Goal: Task Accomplishment & Management: Manage account settings

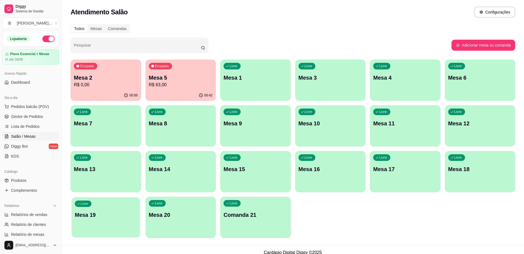
click at [129, 225] on div "Livre Mesa 19" at bounding box center [106, 214] width 68 height 34
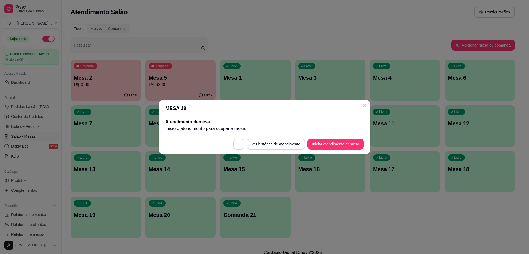
click at [343, 143] on button "Iniciar atendimento de mesa" at bounding box center [336, 144] width 56 height 11
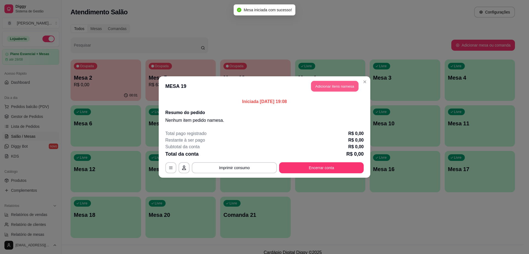
click at [339, 87] on button "Adicionar itens na mesa" at bounding box center [334, 86] width 47 height 11
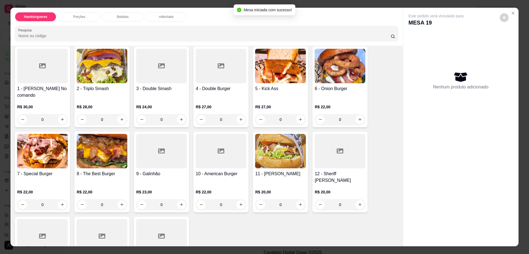
scroll to position [69, 0]
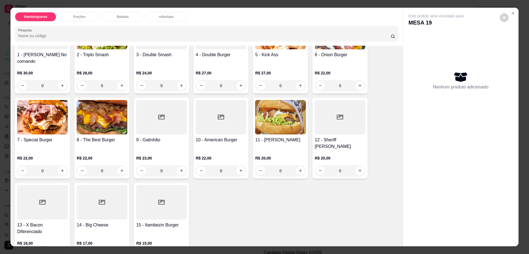
click at [85, 185] on div at bounding box center [102, 202] width 51 height 34
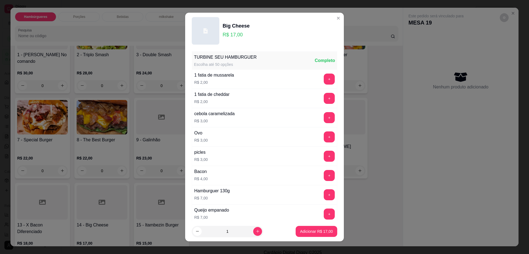
scroll to position [44, 0]
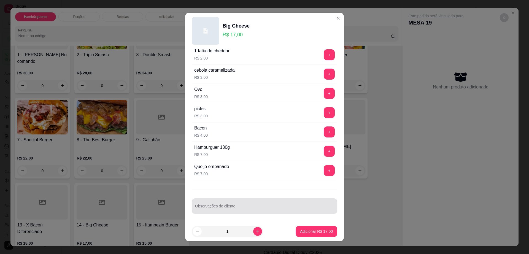
click at [234, 203] on div at bounding box center [264, 206] width 139 height 11
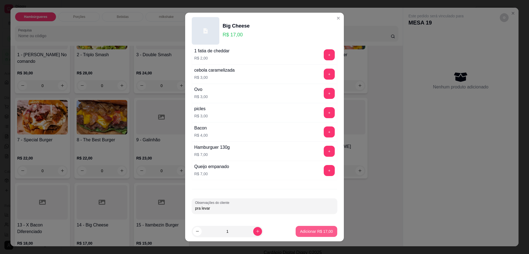
type input "pra levar"
click at [296, 229] on button "Adicionar R$ 17,00" at bounding box center [316, 231] width 41 height 11
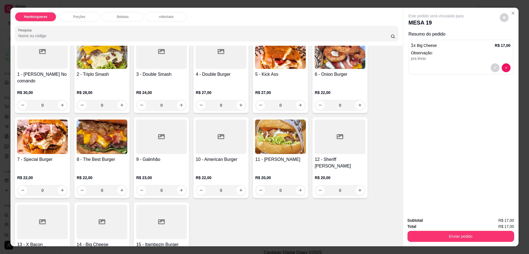
scroll to position [103, 0]
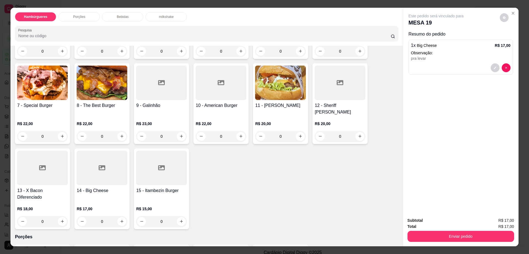
click at [253, 85] on div "11 - Docheff R$ 20,00 0" at bounding box center [280, 103] width 55 height 81
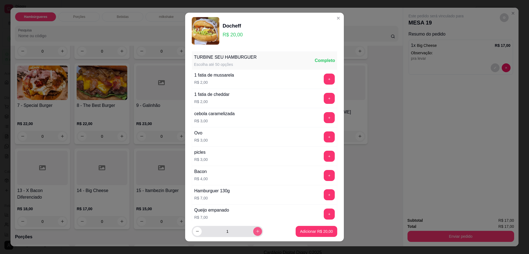
click at [253, 228] on button "increase-product-quantity" at bounding box center [257, 231] width 9 height 9
type input "2"
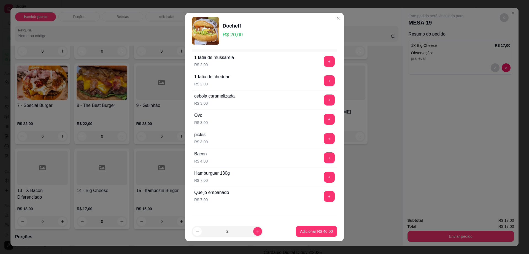
scroll to position [44, 0]
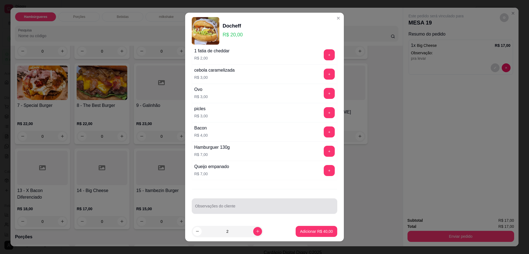
click at [221, 211] on div at bounding box center [264, 206] width 139 height 11
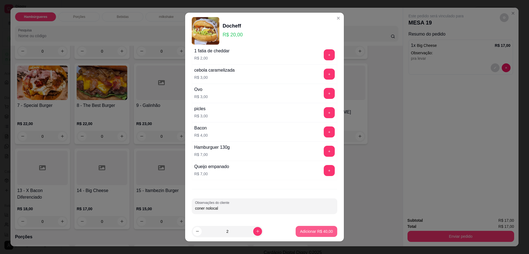
type input "coner nolocal"
click at [309, 233] on p "Adicionar R$ 40,00" at bounding box center [316, 232] width 33 height 6
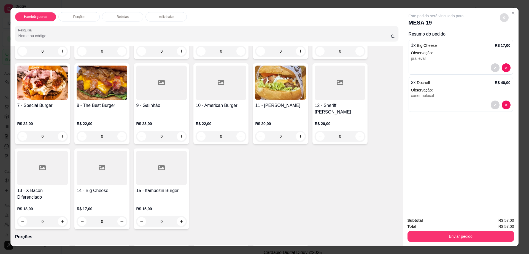
click at [500, 16] on button "decrease-product-quantity" at bounding box center [504, 17] width 9 height 9
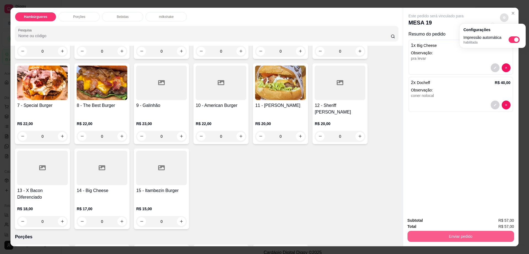
click at [445, 236] on div "Enviar pedido" at bounding box center [461, 236] width 107 height 12
click at [445, 236] on button "Enviar pedido" at bounding box center [460, 236] width 103 height 11
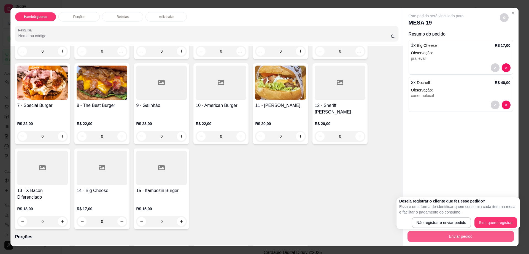
click at [445, 236] on button "Enviar pedido" at bounding box center [461, 236] width 107 height 11
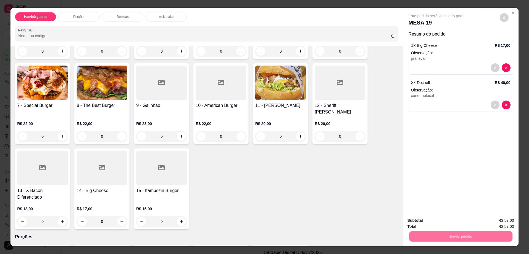
click at [439, 222] on button "Não registrar e enviar pedido" at bounding box center [442, 223] width 57 height 10
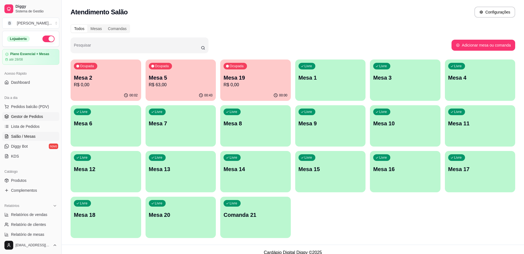
click at [27, 119] on span "Gestor de Pedidos" at bounding box center [27, 117] width 32 height 6
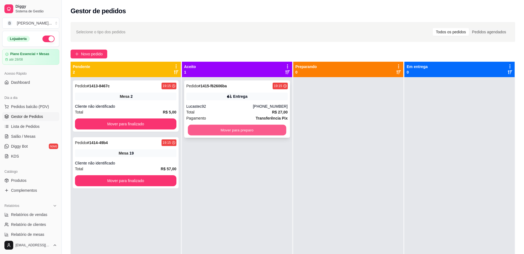
click at [238, 128] on button "Mover para preparo" at bounding box center [237, 130] width 98 height 11
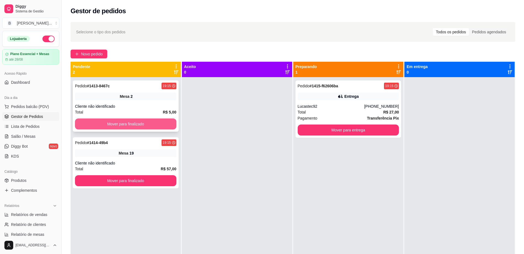
click at [143, 124] on button "Mover para finalizado" at bounding box center [125, 124] width 101 height 11
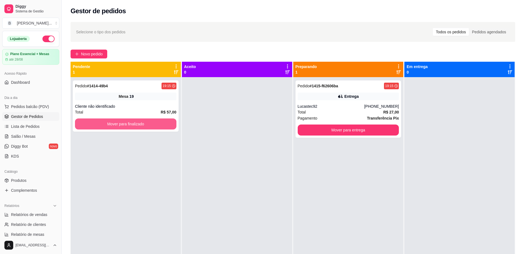
click at [143, 124] on button "Mover para finalizado" at bounding box center [125, 124] width 101 height 11
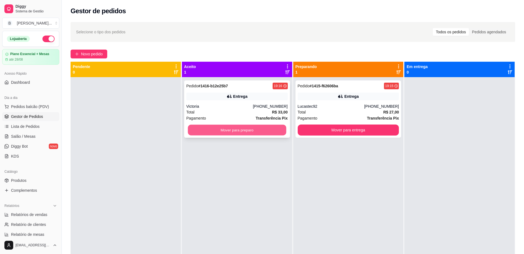
click at [246, 132] on button "Mover para preparo" at bounding box center [237, 130] width 98 height 11
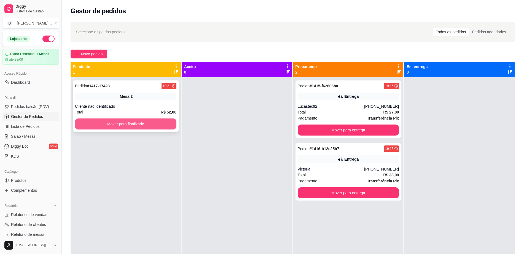
click at [154, 120] on button "Mover para finalizado" at bounding box center [125, 124] width 101 height 11
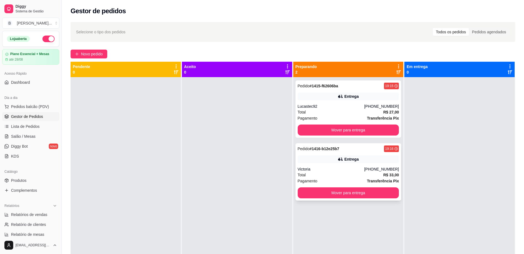
click at [349, 165] on div "Pedido # 1416-b12e25b7 19:16 Entrega Victoria (77) 99924-6103 Total R$ 33,00 Pa…" at bounding box center [349, 171] width 106 height 57
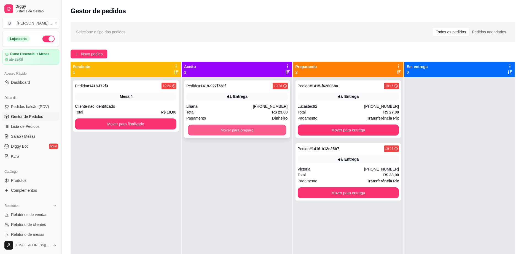
click at [240, 129] on button "Mover para preparo" at bounding box center [237, 130] width 98 height 11
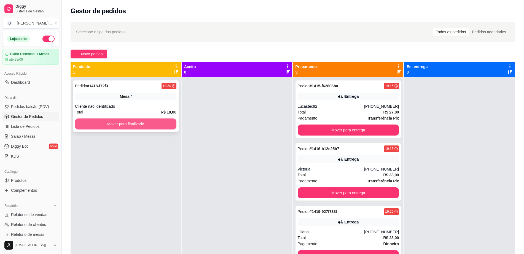
click at [151, 124] on button "Mover para finalizado" at bounding box center [125, 124] width 101 height 11
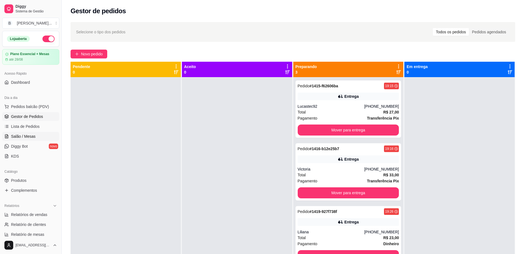
click at [28, 137] on span "Salão / Mesas" at bounding box center [23, 137] width 25 height 6
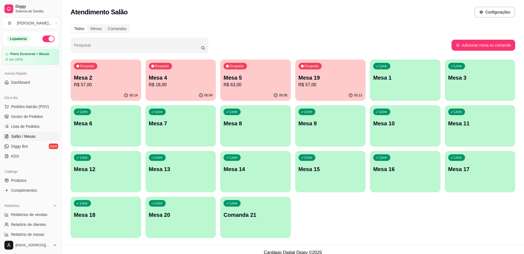
click at [164, 86] on p "R$ 18,00" at bounding box center [181, 85] width 64 height 7
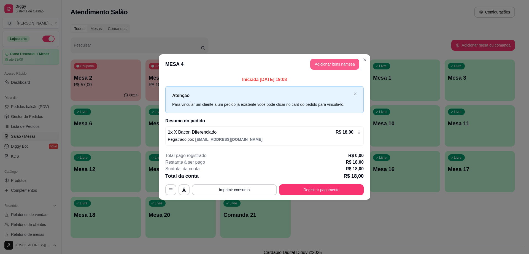
click at [344, 69] on button "Adicionar itens na mesa" at bounding box center [335, 64] width 49 height 11
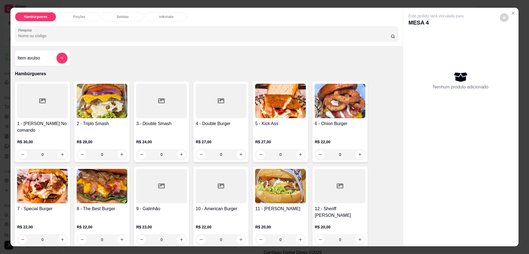
click at [123, 16] on p "Bebidas" at bounding box center [123, 17] width 12 height 4
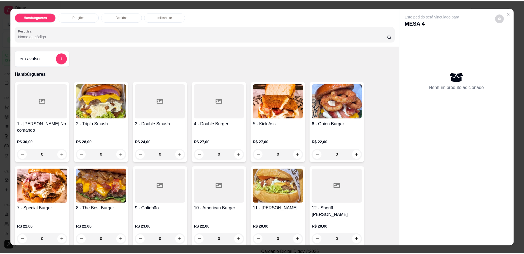
scroll to position [10, 0]
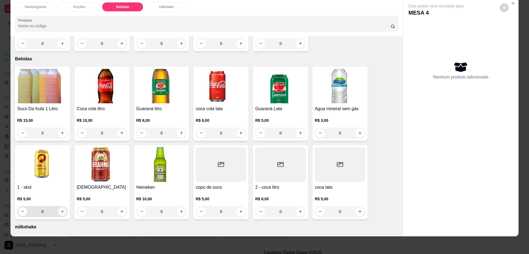
click at [60, 210] on icon "increase-product-quantity" at bounding box center [62, 212] width 4 height 4
type input "1"
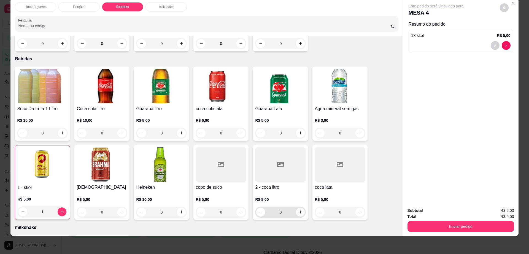
click at [300, 210] on icon "increase-product-quantity" at bounding box center [301, 212] width 4 height 4
type input "1"
click at [505, 5] on button "decrease-product-quantity" at bounding box center [504, 7] width 9 height 9
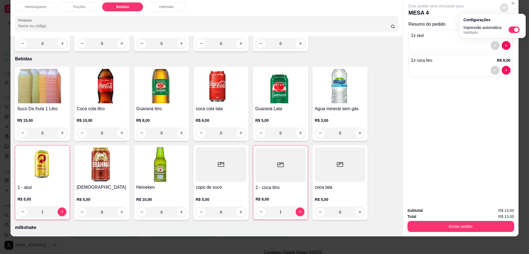
click at [515, 28] on span "Automatic updates" at bounding box center [517, 30] width 4 height 4
click at [512, 30] on input "Automatic updates" at bounding box center [511, 32] width 4 height 4
checkbox input "false"
click at [418, 226] on button "Enviar pedido" at bounding box center [461, 226] width 107 height 11
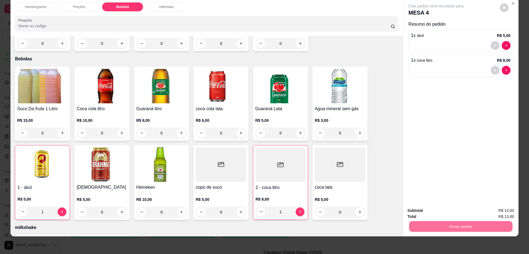
click at [424, 212] on button "Não registrar e enviar pedido" at bounding box center [442, 213] width 57 height 10
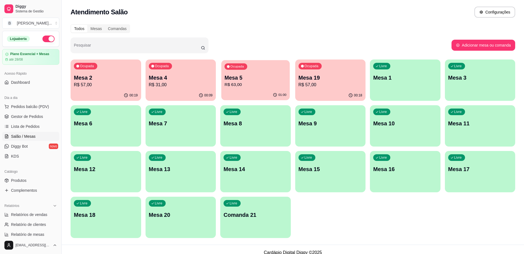
click at [245, 71] on div "Ocupada Mesa 5 R$ 63,00" at bounding box center [255, 75] width 68 height 30
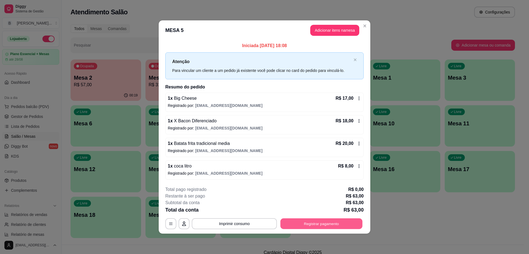
click at [329, 223] on button "Registrar pagamento" at bounding box center [322, 223] width 82 height 11
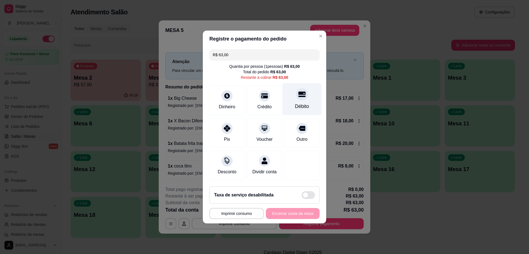
click at [291, 93] on div "Débito" at bounding box center [302, 99] width 39 height 32
type input "R$ 0,00"
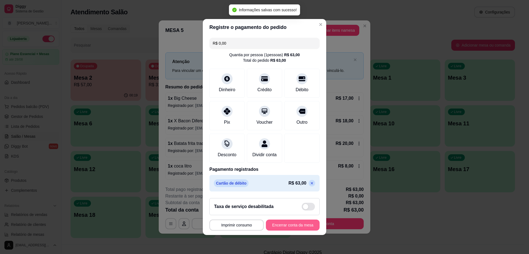
click at [290, 226] on button "Encerrar conta da mesa" at bounding box center [293, 225] width 54 height 11
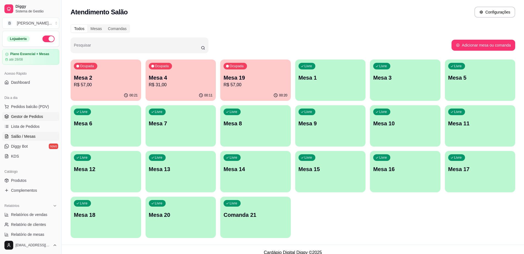
click at [42, 114] on link "Gestor de Pedidos" at bounding box center [30, 116] width 57 height 9
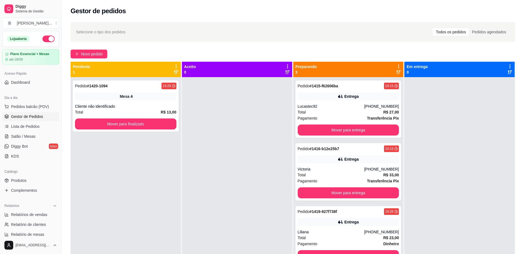
click at [251, 161] on div at bounding box center [237, 204] width 110 height 254
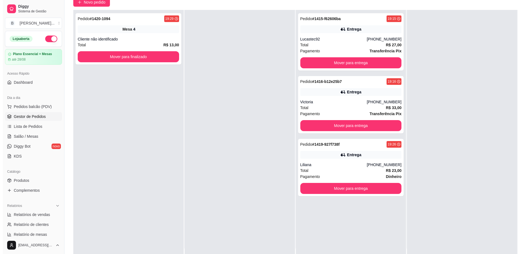
scroll to position [69, 0]
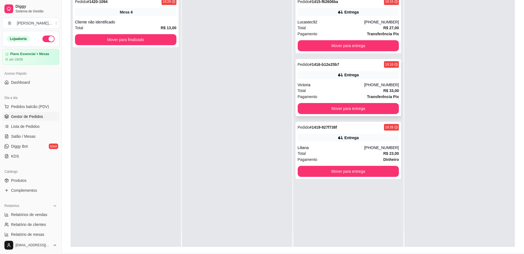
click at [323, 90] on div "Total R$ 33,00" at bounding box center [348, 91] width 101 height 6
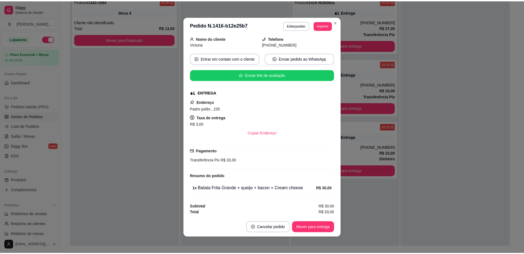
scroll to position [35, 0]
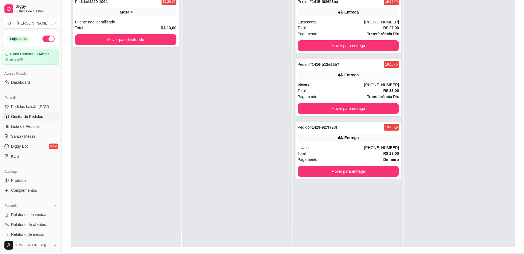
drag, startPoint x: 88, startPoint y: 192, endPoint x: 97, endPoint y: 193, distance: 8.9
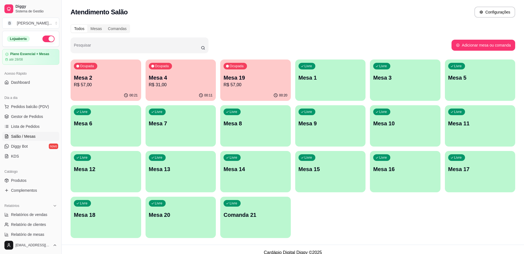
click at [299, 149] on div "Ocupada Mesa 2 R$ 57,00 00:21 Ocupada Mesa 4 R$ 31,00 00:11 Ocupada Mesa 19 R$ …" at bounding box center [293, 149] width 445 height 179
click at [250, 175] on div "Livre Mesa 14" at bounding box center [255, 169] width 68 height 34
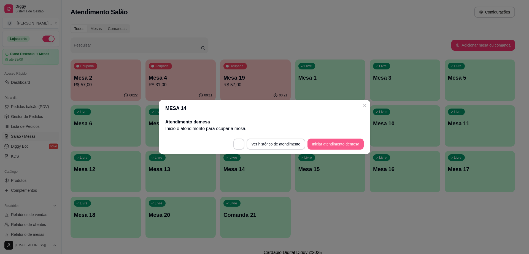
click at [316, 140] on button "Iniciar atendimento de mesa" at bounding box center [336, 144] width 56 height 11
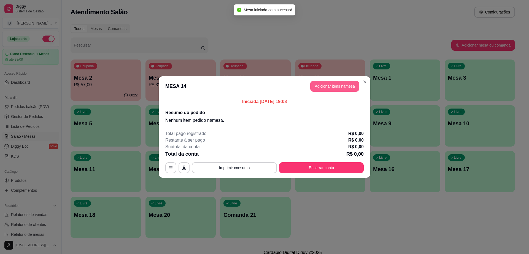
click at [325, 90] on button "Adicionar itens na mesa" at bounding box center [335, 86] width 49 height 11
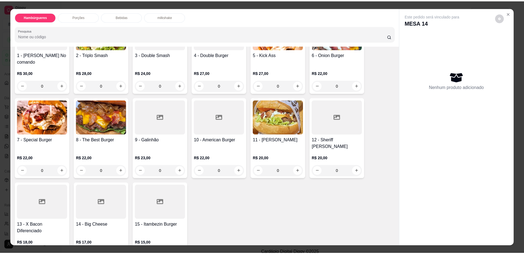
scroll to position [103, 0]
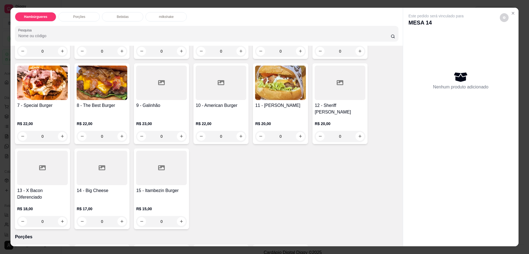
click at [162, 162] on div at bounding box center [161, 168] width 51 height 34
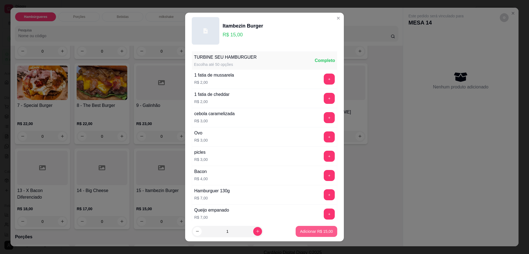
click at [307, 230] on p "Adicionar R$ 15,00" at bounding box center [316, 232] width 33 height 6
type input "1"
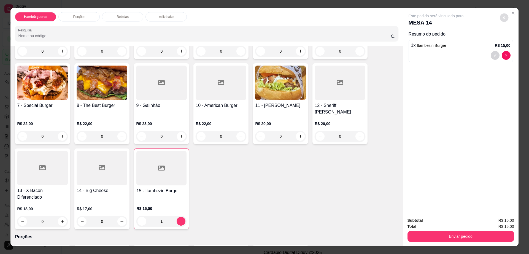
click at [504, 17] on button "decrease-product-quantity" at bounding box center [504, 17] width 9 height 9
click at [515, 39] on span "Automatic updates" at bounding box center [514, 39] width 11 height 7
click at [512, 40] on input "Automatic updates" at bounding box center [511, 42] width 4 height 4
checkbox input "true"
click at [446, 236] on button "Enviar pedido" at bounding box center [461, 236] width 107 height 11
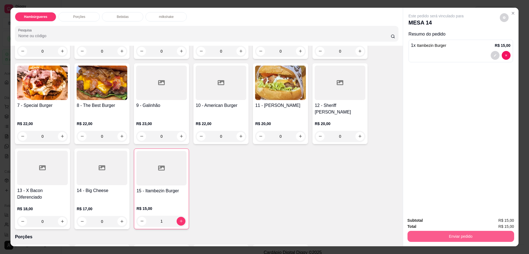
click at [447, 236] on button "Enviar pedido" at bounding box center [461, 236] width 107 height 11
click at [442, 223] on button "Não registrar e enviar pedido" at bounding box center [442, 223] width 57 height 10
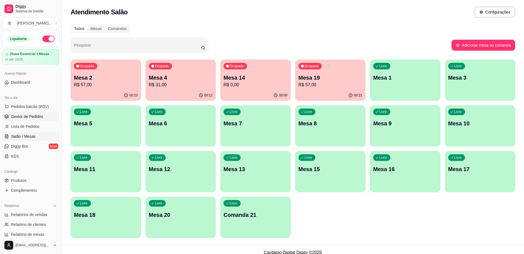
click at [34, 114] on span "Gestor de Pedidos" at bounding box center [27, 117] width 32 height 6
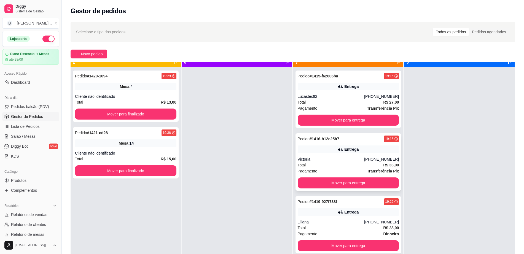
scroll to position [15, 0]
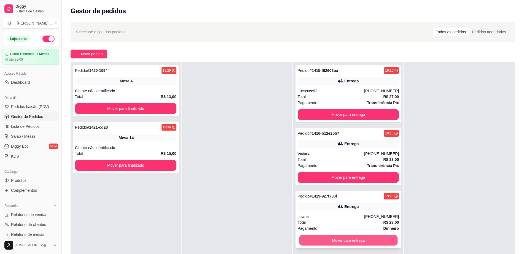
click at [325, 243] on button "Mover para entrega" at bounding box center [348, 240] width 98 height 11
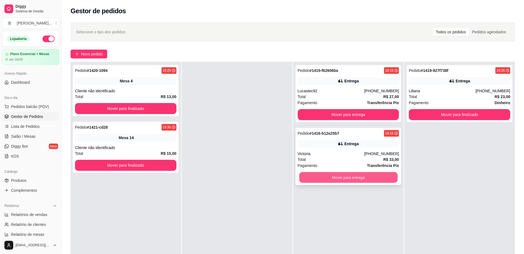
click at [330, 176] on button "Mover para entrega" at bounding box center [348, 177] width 98 height 11
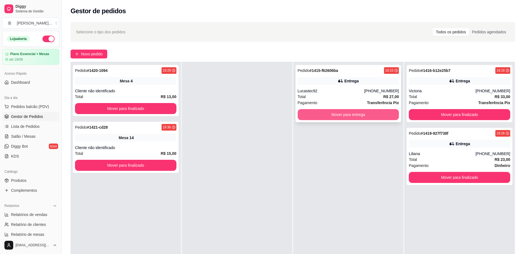
click at [333, 113] on button "Mover para entrega" at bounding box center [348, 114] width 101 height 11
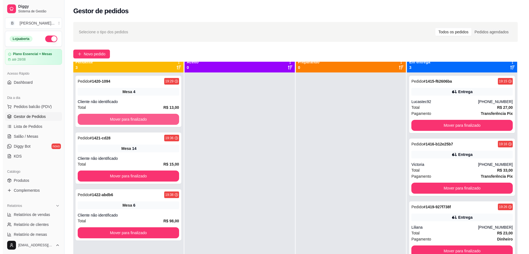
scroll to position [0, 0]
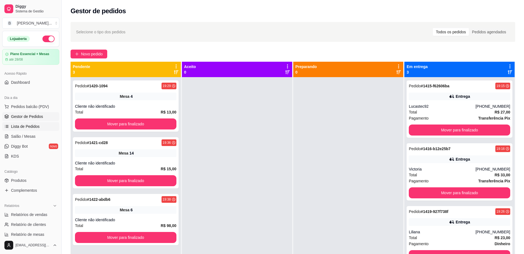
click at [34, 124] on span "Lista de Pedidos" at bounding box center [25, 127] width 29 height 6
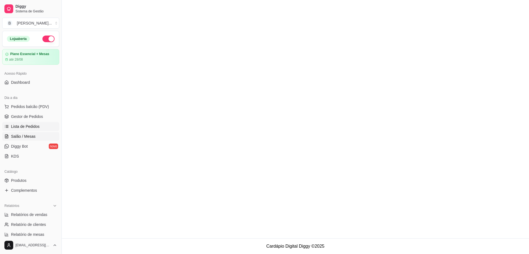
click at [25, 135] on span "Salão / Mesas" at bounding box center [23, 137] width 25 height 6
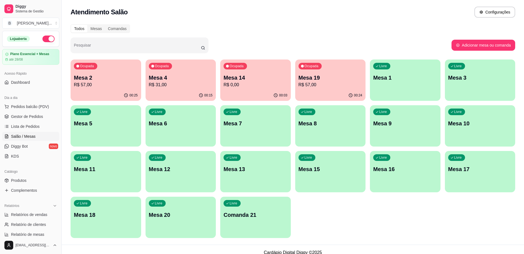
click at [310, 84] on p "R$ 57,00" at bounding box center [331, 85] width 64 height 7
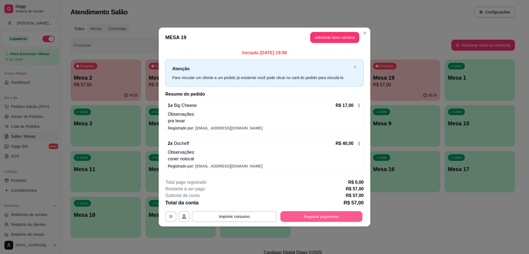
click at [317, 214] on button "Registrar pagamento" at bounding box center [322, 216] width 82 height 11
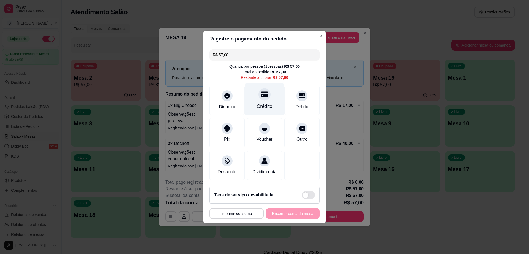
click at [266, 99] on div "Crédito" at bounding box center [264, 99] width 39 height 32
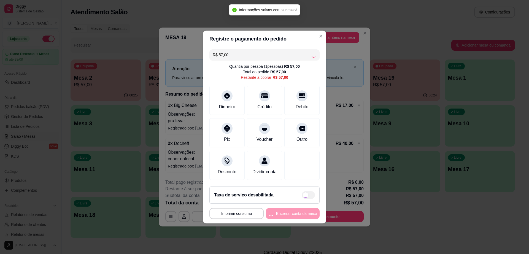
type input "R$ 0,00"
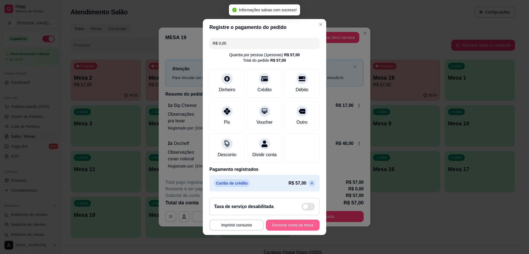
click at [285, 230] on button "Encerrar conta da mesa" at bounding box center [293, 225] width 54 height 11
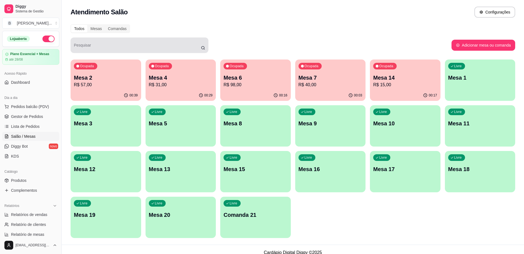
click at [171, 33] on div "Todos Mesas Comandas Pesquisar Adicionar mesa ou comanda Ocupada Mesa 2 R$ 57,0…" at bounding box center [293, 133] width 462 height 224
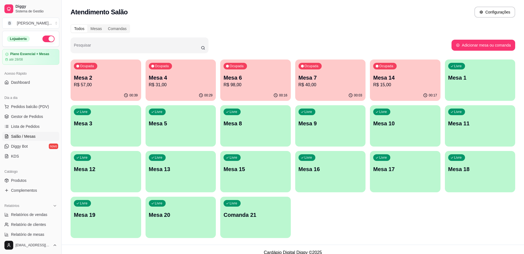
click at [174, 15] on div "Atendimento Salão Configurações" at bounding box center [293, 12] width 445 height 11
click at [390, 81] on p "Mesa 14" at bounding box center [405, 78] width 64 height 8
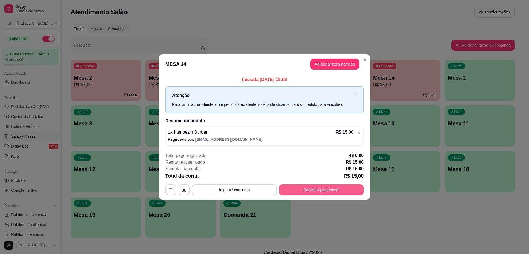
click at [315, 189] on button "Registrar pagamento" at bounding box center [321, 189] width 85 height 11
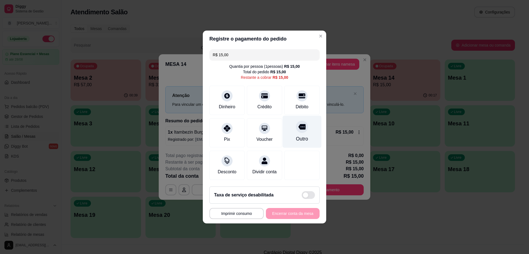
click at [296, 129] on div at bounding box center [302, 127] width 12 height 12
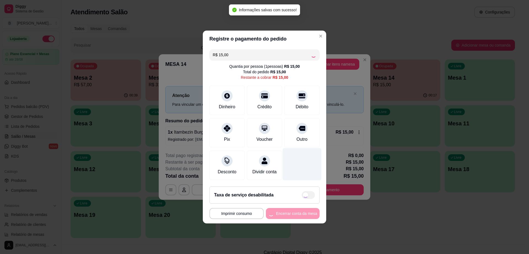
type input "R$ 0,00"
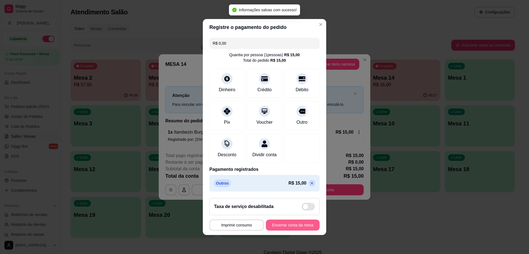
click at [303, 229] on button "Encerrar conta da mesa" at bounding box center [293, 225] width 54 height 11
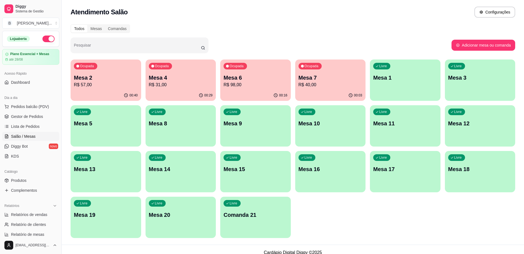
click at [253, 83] on p "R$ 98,00" at bounding box center [256, 85] width 64 height 7
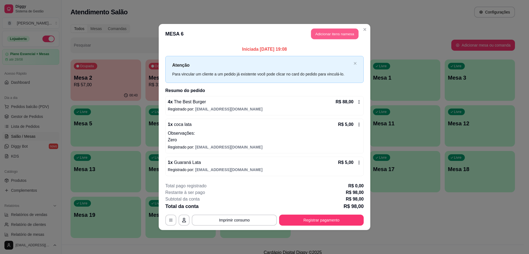
click at [326, 36] on button "Adicionar itens na mesa" at bounding box center [334, 34] width 47 height 11
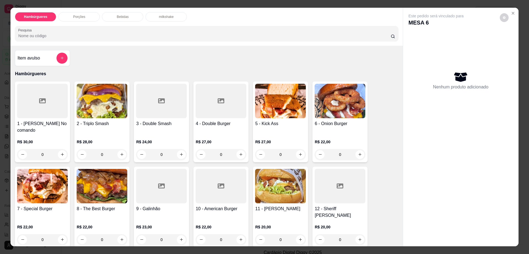
click at [97, 195] on img at bounding box center [102, 186] width 51 height 34
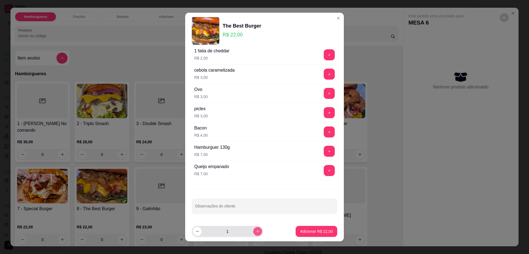
click at [256, 231] on icon "increase-product-quantity" at bounding box center [258, 231] width 4 height 4
type input "2"
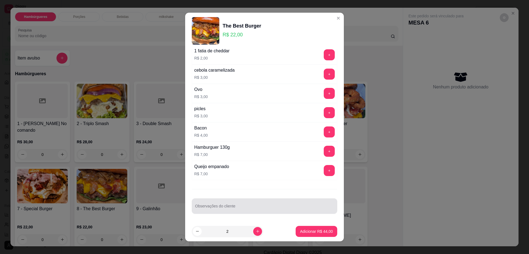
click at [259, 204] on div at bounding box center [264, 206] width 139 height 11
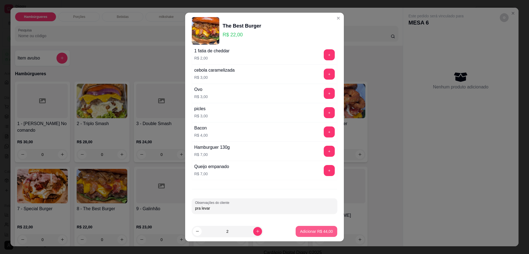
type input "pra levar"
click at [310, 231] on p "Adicionar R$ 44,00" at bounding box center [316, 232] width 33 height 6
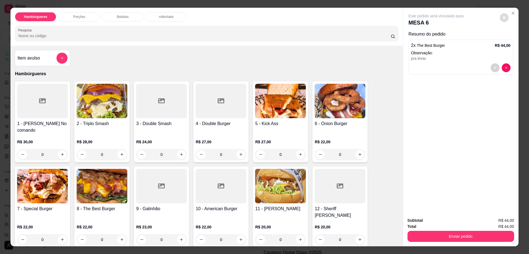
click at [504, 19] on button "decrease-product-quantity" at bounding box center [504, 17] width 9 height 9
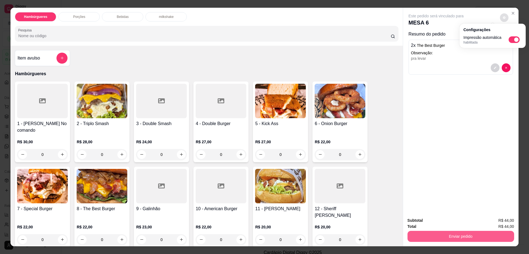
click at [426, 238] on button "Enviar pedido" at bounding box center [461, 236] width 107 height 11
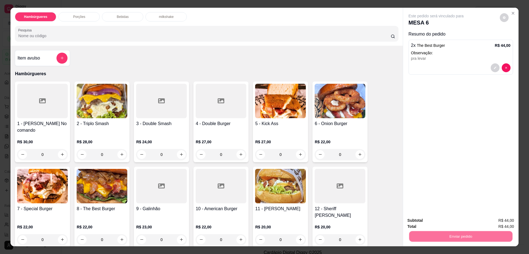
click at [429, 223] on button "Não registrar e enviar pedido" at bounding box center [442, 223] width 56 height 10
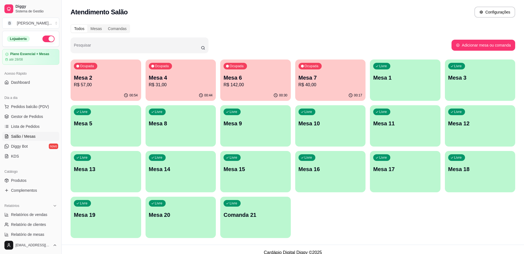
click at [258, 77] on p "Mesa 6" at bounding box center [256, 78] width 64 height 8
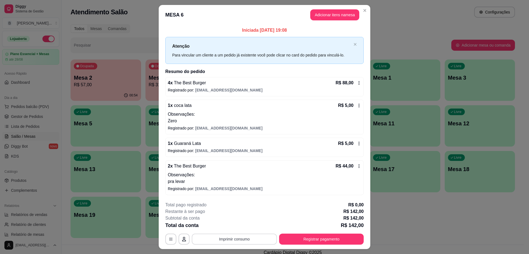
click at [243, 241] on button "Imprimir consumo" at bounding box center [234, 239] width 85 height 11
click at [239, 226] on button "Impressora cell" at bounding box center [234, 226] width 40 height 9
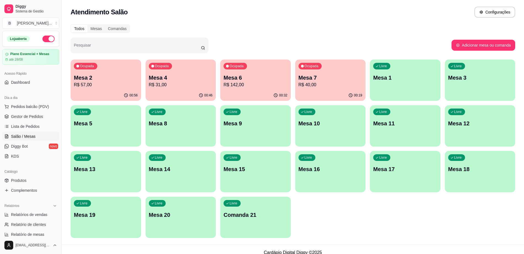
click at [329, 87] on p "R$ 40,00" at bounding box center [331, 85] width 64 height 7
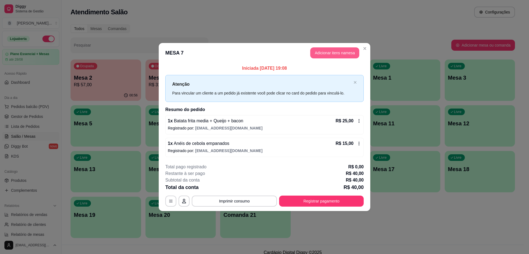
click at [336, 55] on button "Adicionar itens na mesa" at bounding box center [335, 52] width 49 height 11
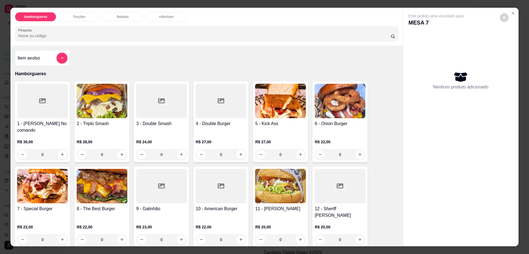
click at [85, 15] on div "Porções" at bounding box center [78, 16] width 41 height 9
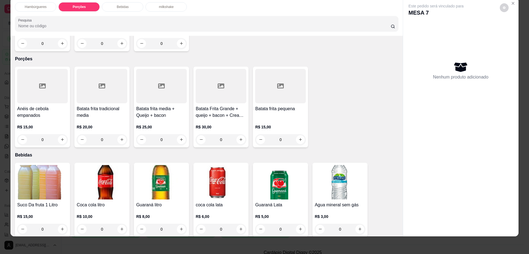
click at [33, 78] on div at bounding box center [42, 86] width 51 height 34
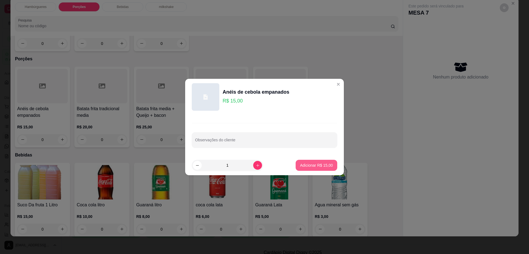
click at [300, 165] on p "Adicionar R$ 15,00" at bounding box center [316, 166] width 33 height 6
type input "1"
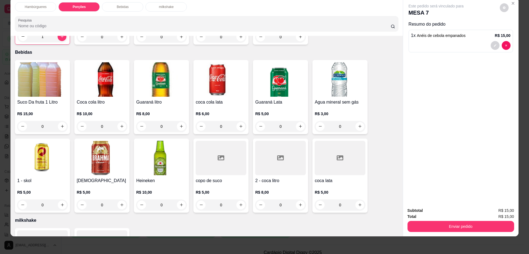
scroll to position [410, 0]
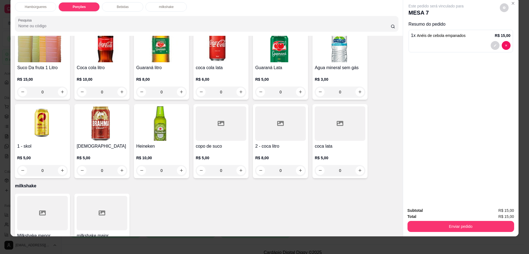
click at [269, 116] on div at bounding box center [280, 123] width 51 height 34
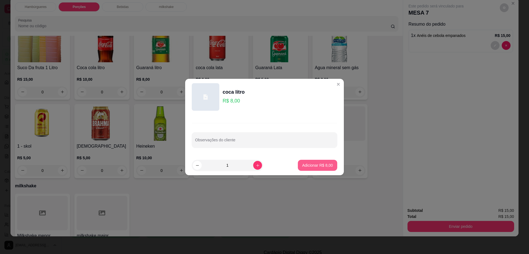
click at [314, 164] on p "Adicionar R$ 8,00" at bounding box center [318, 166] width 31 height 6
type input "1"
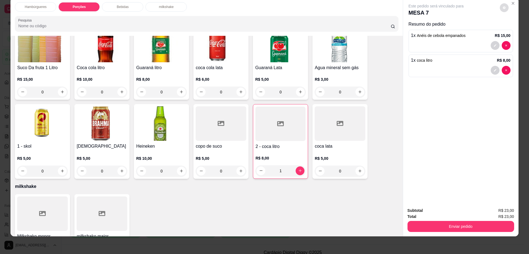
click at [503, 8] on icon "decrease-product-quantity" at bounding box center [504, 7] width 3 height 3
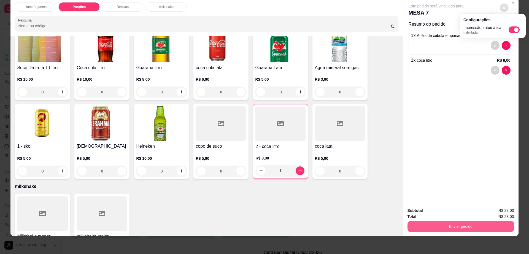
click at [441, 224] on button "Enviar pedido" at bounding box center [461, 226] width 107 height 11
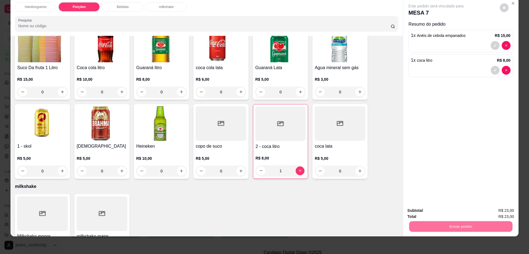
click at [439, 215] on button "Não registrar e enviar pedido" at bounding box center [442, 213] width 56 height 10
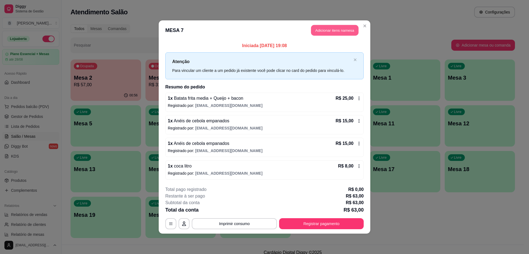
click at [336, 35] on button "Adicionar itens na mesa" at bounding box center [334, 30] width 47 height 11
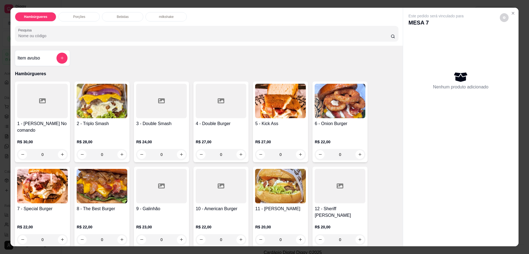
click at [122, 17] on p "Bebidas" at bounding box center [123, 17] width 12 height 4
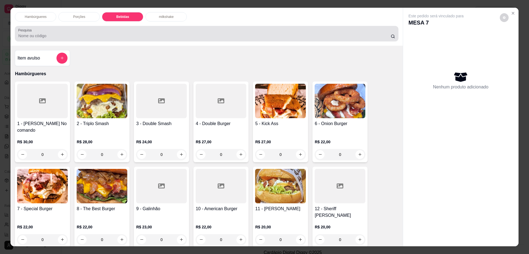
scroll to position [10, 0]
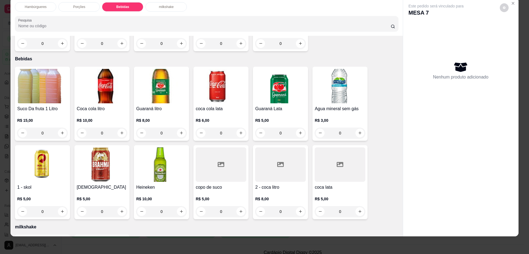
click at [107, 161] on img at bounding box center [102, 165] width 51 height 34
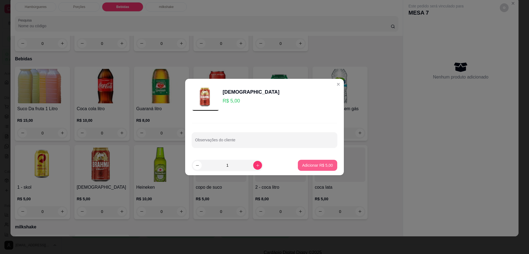
click at [321, 166] on p "Adicionar R$ 5,00" at bounding box center [318, 166] width 31 height 6
type input "1"
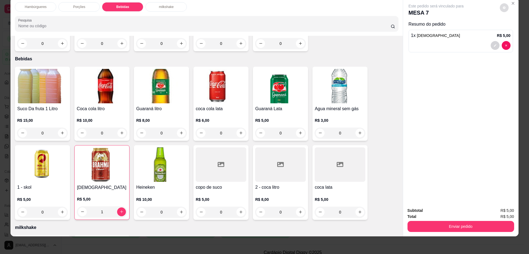
click at [503, 7] on icon "decrease-product-quantity" at bounding box center [504, 7] width 3 height 3
click at [515, 25] on div "Impressão automática habilitada" at bounding box center [493, 30] width 58 height 10
click at [515, 27] on span "Automatic updates" at bounding box center [514, 29] width 11 height 7
click at [512, 30] on input "Automatic updates" at bounding box center [511, 32] width 4 height 4
checkbox input "false"
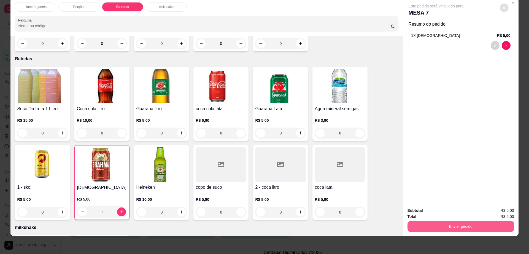
click at [444, 226] on button "Enviar pedido" at bounding box center [461, 226] width 107 height 11
click at [444, 216] on button "Não registrar e enviar pedido" at bounding box center [442, 213] width 56 height 10
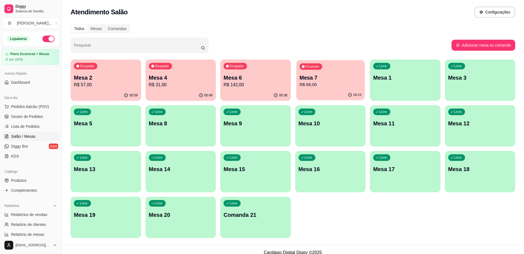
click at [328, 85] on p "R$ 68,00" at bounding box center [330, 85] width 62 height 6
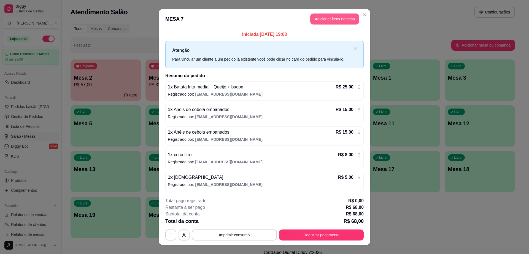
click at [332, 17] on button "Adicionar itens na mesa" at bounding box center [335, 19] width 49 height 11
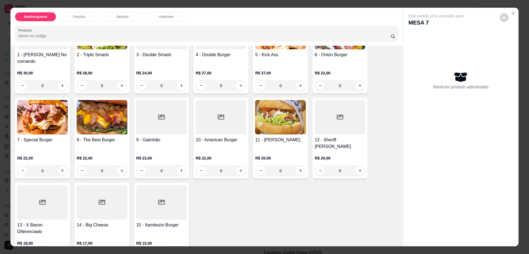
click at [120, 17] on p "Bebidas" at bounding box center [123, 17] width 12 height 4
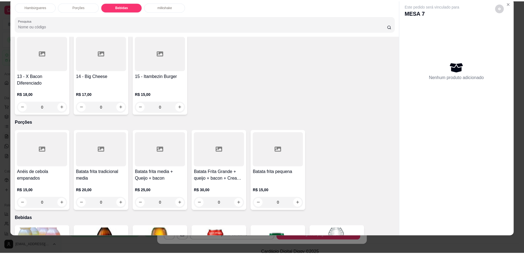
scroll to position [218, 0]
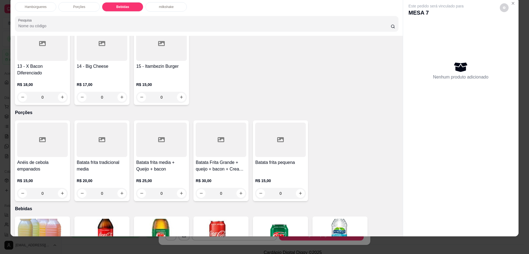
click at [163, 123] on div at bounding box center [161, 140] width 51 height 34
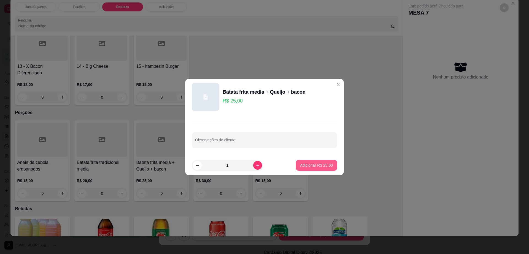
click at [320, 162] on button "Adicionar R$ 25,00" at bounding box center [317, 165] width 42 height 11
type input "1"
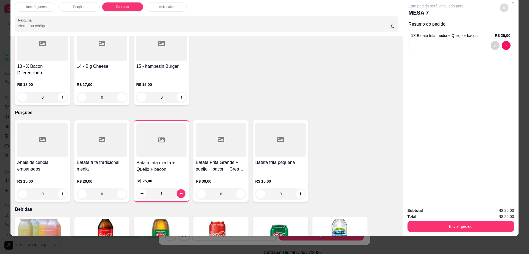
click at [503, 7] on icon "decrease-product-quantity" at bounding box center [504, 7] width 2 height 2
click at [512, 27] on span "Automatic updates" at bounding box center [514, 29] width 11 height 7
click at [512, 30] on input "Automatic updates" at bounding box center [511, 32] width 4 height 4
checkbox input "true"
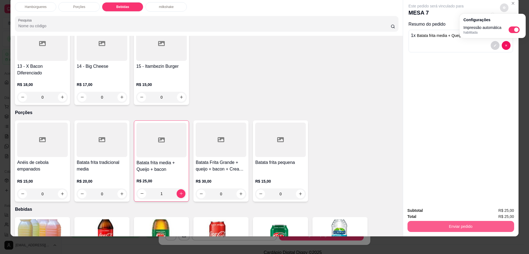
click at [432, 226] on button "Enviar pedido" at bounding box center [461, 226] width 107 height 11
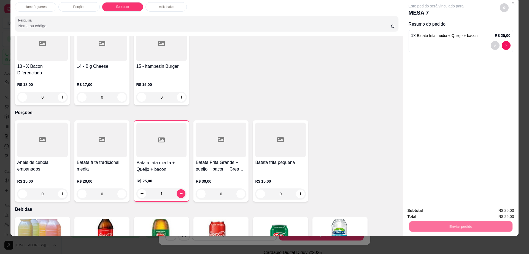
click at [432, 214] on button "Não registrar e enviar pedido" at bounding box center [442, 213] width 57 height 10
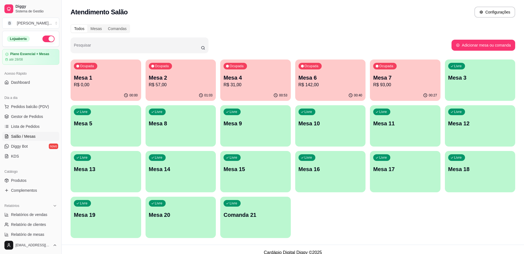
click at [280, 99] on div "00:53" at bounding box center [255, 95] width 71 height 11
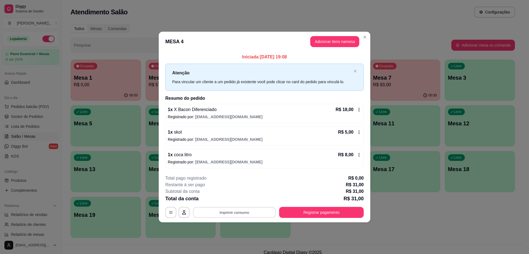
click at [254, 211] on button "Imprimir consumo" at bounding box center [234, 212] width 83 height 11
click at [252, 200] on button "Impressora cell" at bounding box center [236, 199] width 40 height 9
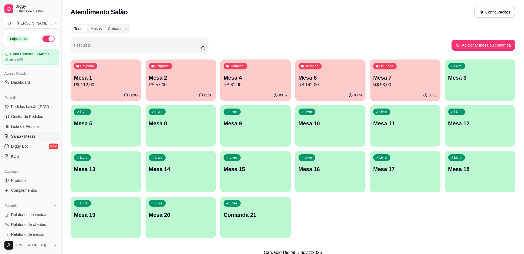
click at [179, 87] on p "R$ 57,00" at bounding box center [181, 85] width 64 height 7
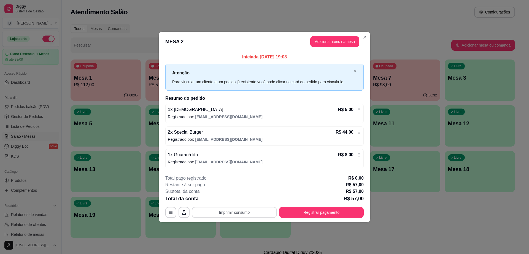
click at [225, 213] on button "Imprimir consumo" at bounding box center [234, 212] width 85 height 11
click at [226, 199] on button "Impressora cell" at bounding box center [236, 199] width 40 height 9
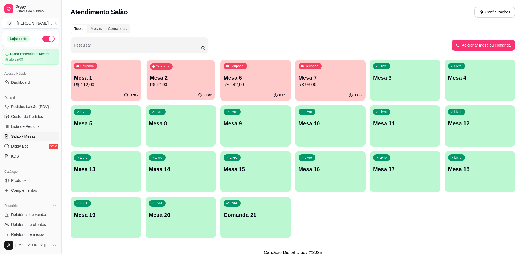
click at [178, 73] on div "Ocupada Mesa 2 R$ 57,00" at bounding box center [180, 75] width 68 height 30
click at [205, 76] on p "Mesa 2" at bounding box center [181, 78] width 64 height 8
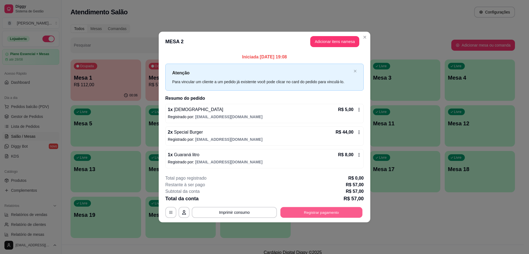
click at [299, 213] on button "Registrar pagamento" at bounding box center [322, 212] width 82 height 11
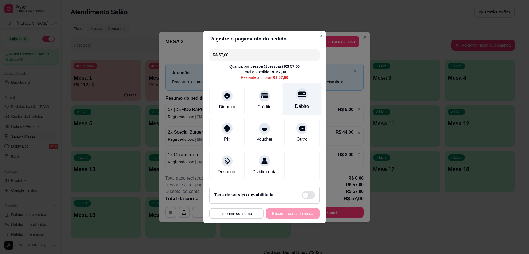
click at [299, 93] on icon at bounding box center [302, 94] width 7 height 7
click at [299, 96] on div at bounding box center [302, 94] width 12 height 12
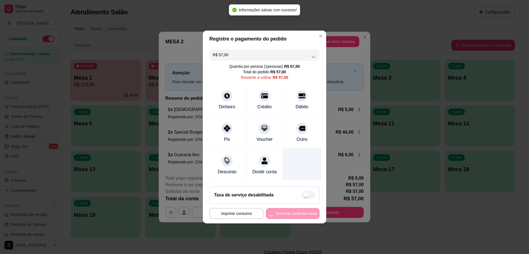
type input "R$ 0,00"
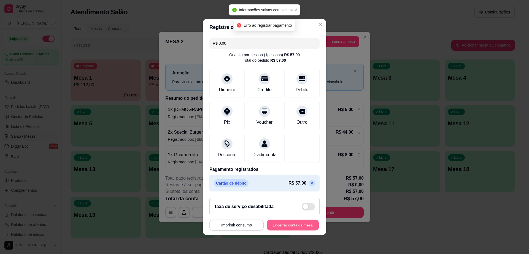
click at [296, 230] on button "Encerrar conta da mesa" at bounding box center [293, 225] width 52 height 11
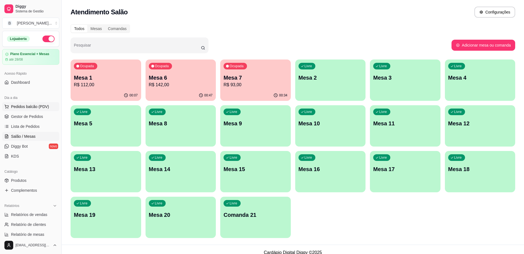
click at [43, 108] on span "Pedidos balcão (PDV)" at bounding box center [30, 107] width 38 height 6
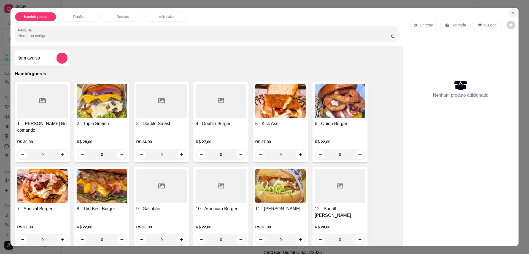
click at [511, 14] on icon "Close" at bounding box center [513, 13] width 4 height 4
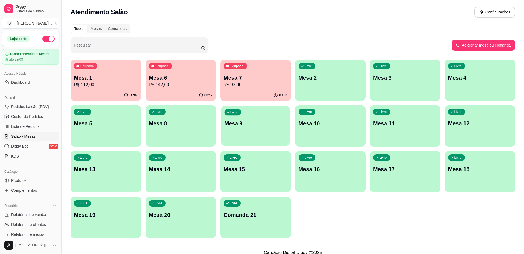
click at [270, 127] on p "Mesa 9" at bounding box center [255, 123] width 62 height 7
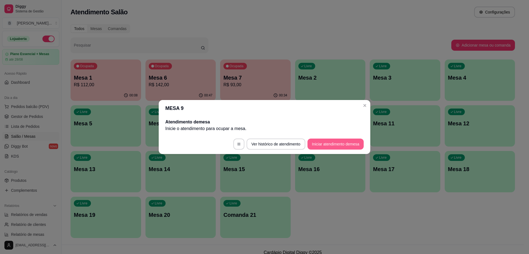
click at [317, 142] on button "Iniciar atendimento de mesa" at bounding box center [336, 144] width 56 height 11
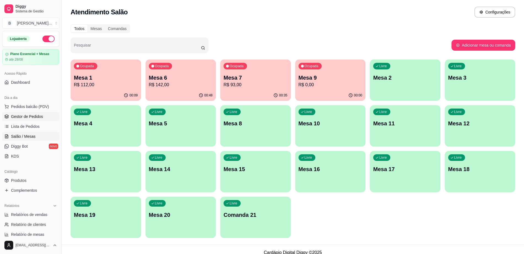
click at [49, 113] on link "Gestor de Pedidos" at bounding box center [30, 116] width 57 height 9
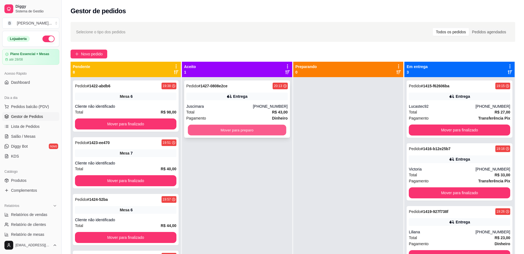
click at [265, 130] on button "Mover para preparo" at bounding box center [237, 130] width 98 height 11
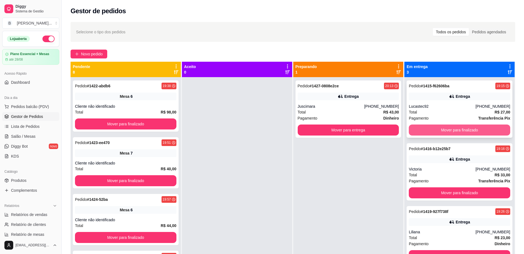
click at [419, 127] on button "Mover para finalizado" at bounding box center [459, 130] width 101 height 11
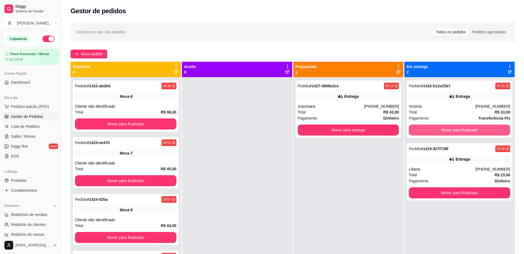
click at [419, 127] on button "Mover para finalizado" at bounding box center [459, 130] width 101 height 11
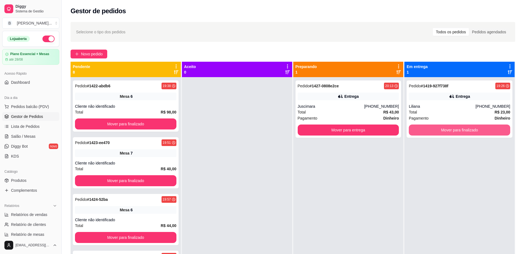
click at [419, 127] on button "Mover para finalizado" at bounding box center [459, 130] width 101 height 11
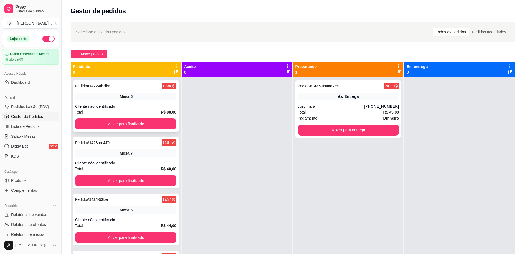
click at [151, 118] on div "Pedido # 1422-abdb6 19:38 Mesa 6 Cliente não identificado Total R$ 98,00 Mover …" at bounding box center [126, 106] width 106 height 51
click at [151, 121] on button "Mover para finalizado" at bounding box center [125, 124] width 101 height 11
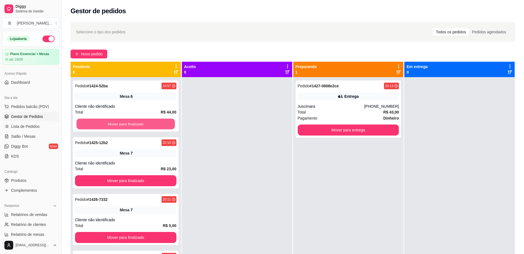
click at [151, 121] on button "Mover para finalizado" at bounding box center [126, 124] width 98 height 11
click at [151, 121] on button "Mover para finalizado" at bounding box center [125, 124] width 101 height 11
click at [151, 121] on button "Mover para finalizado" at bounding box center [126, 124] width 98 height 11
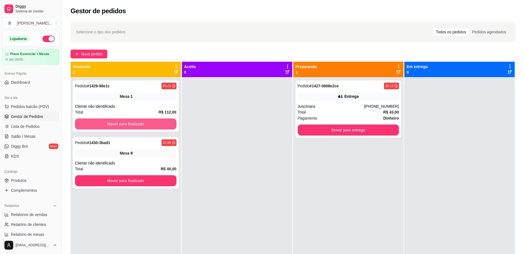
click at [151, 121] on button "Mover para finalizado" at bounding box center [125, 124] width 101 height 11
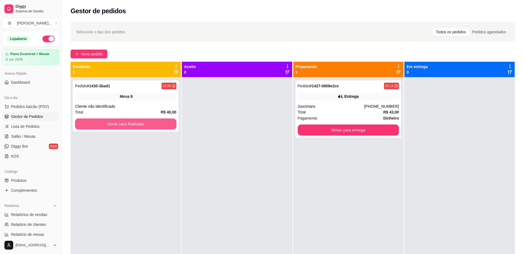
click at [151, 121] on button "Mover para finalizado" at bounding box center [125, 124] width 101 height 11
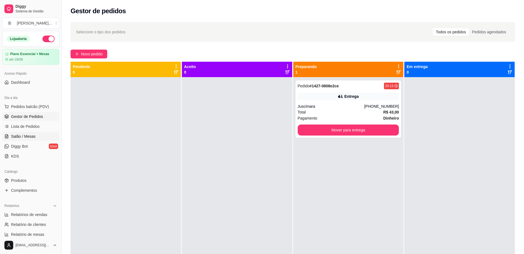
click at [41, 137] on link "Salão / Mesas" at bounding box center [30, 136] width 57 height 9
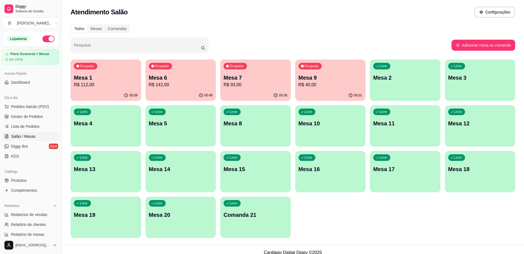
click at [247, 92] on div "00:36" at bounding box center [255, 95] width 71 height 11
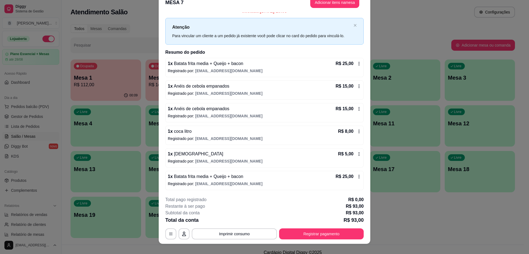
scroll to position [16, 0]
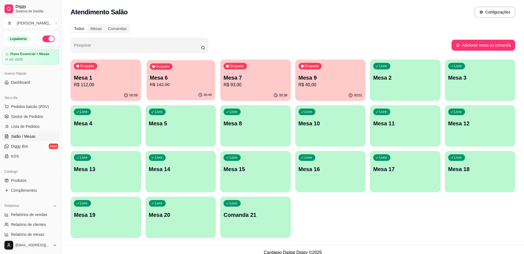
click at [209, 92] on div "00:49" at bounding box center [180, 95] width 68 height 10
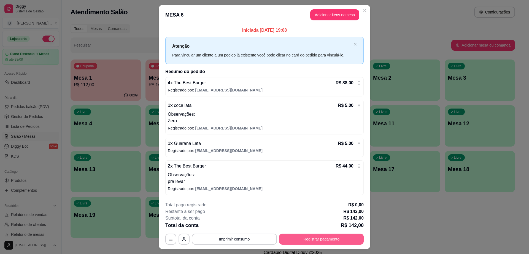
click at [320, 235] on button "Registrar pagamento" at bounding box center [321, 239] width 85 height 11
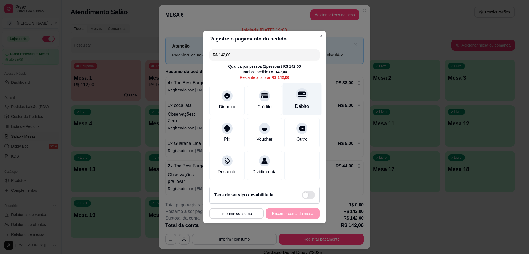
click at [300, 104] on div "Débito" at bounding box center [302, 106] width 14 height 7
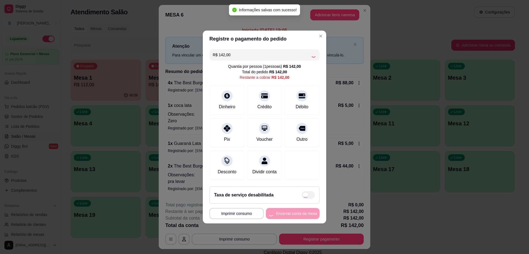
type input "R$ 0,00"
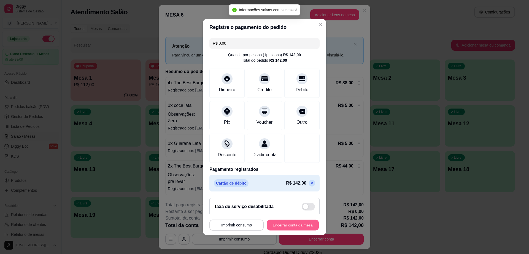
click at [296, 229] on button "Encerrar conta da mesa" at bounding box center [293, 225] width 52 height 11
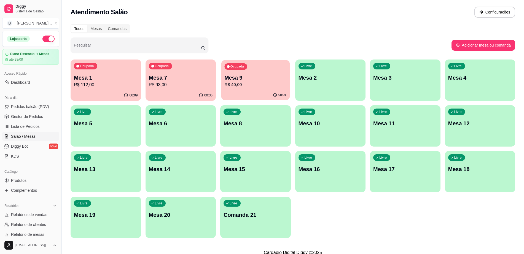
click at [244, 83] on p "R$ 40,00" at bounding box center [255, 85] width 62 height 6
click at [100, 77] on p "Mesa 1" at bounding box center [106, 77] width 62 height 7
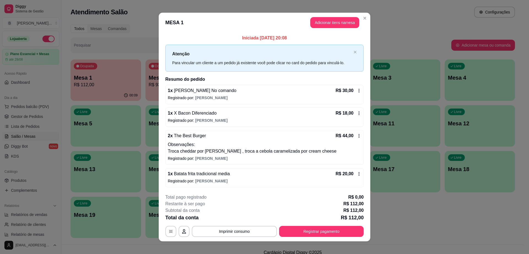
scroll to position [5, 0]
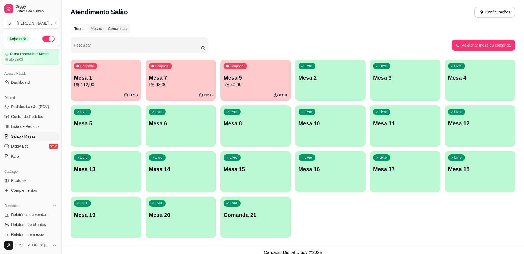
click at [252, 81] on p "Mesa 9" at bounding box center [256, 78] width 64 height 8
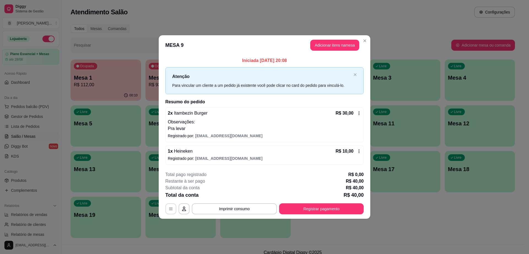
click at [172, 211] on button "button" at bounding box center [170, 209] width 11 height 11
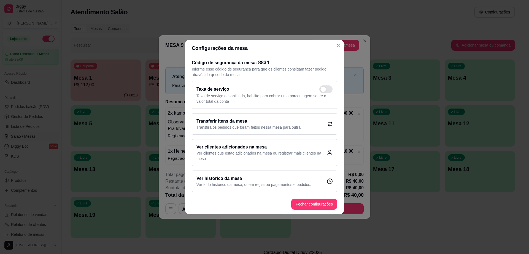
click at [275, 128] on p "Transfira os pedidos que foram feitos nessa mesa para outra" at bounding box center [249, 128] width 104 height 6
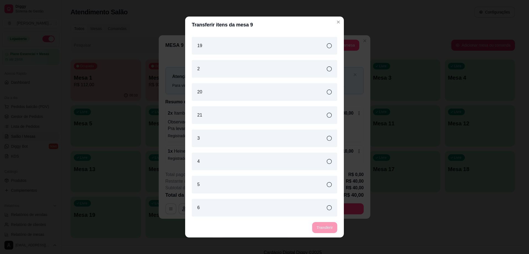
scroll to position [231, 0]
click at [236, 217] on div "10 11 12 13 14 15 16 17 18 19 2 20 21 3 4 5 6 8" at bounding box center [264, 125] width 159 height 185
click at [241, 208] on div "8" at bounding box center [265, 207] width 146 height 18
click at [326, 230] on button "Transferir" at bounding box center [325, 228] width 25 height 11
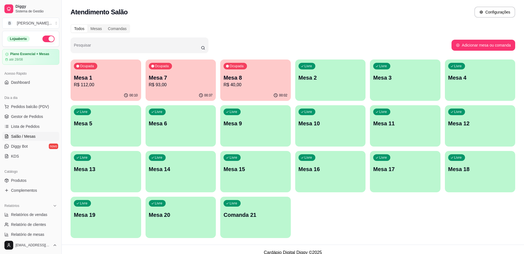
click at [36, 137] on link "Salão / Mesas" at bounding box center [30, 136] width 57 height 9
click at [41, 117] on span "Gestor de Pedidos" at bounding box center [27, 117] width 32 height 6
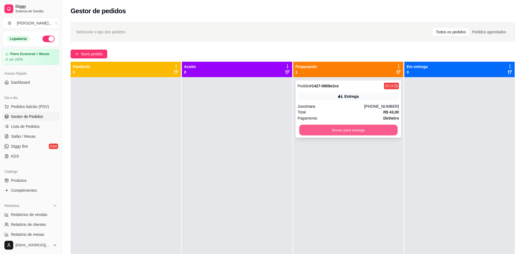
click at [317, 132] on button "Mover para entrega" at bounding box center [348, 130] width 98 height 11
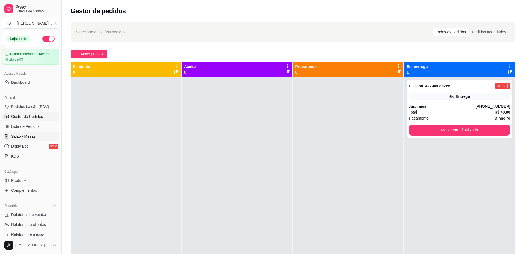
click at [45, 134] on link "Salão / Mesas" at bounding box center [30, 136] width 57 height 9
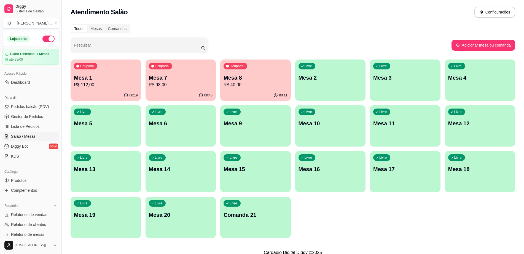
click at [175, 92] on div "00:46" at bounding box center [181, 95] width 71 height 11
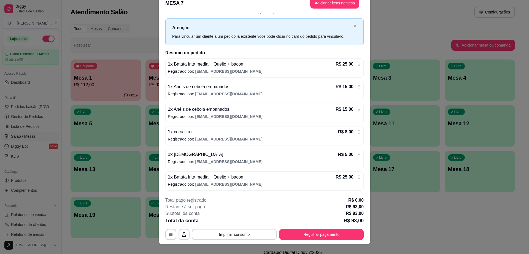
scroll to position [16, 0]
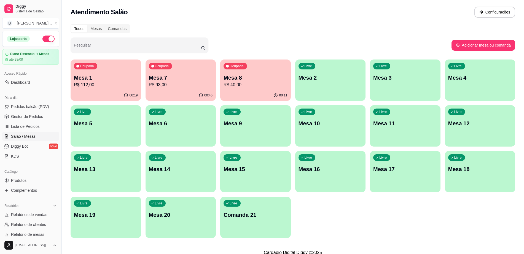
click at [188, 86] on p "R$ 93,00" at bounding box center [181, 85] width 64 height 7
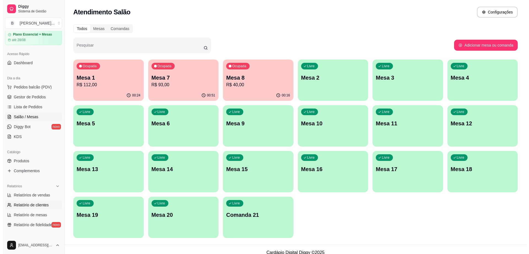
scroll to position [34, 0]
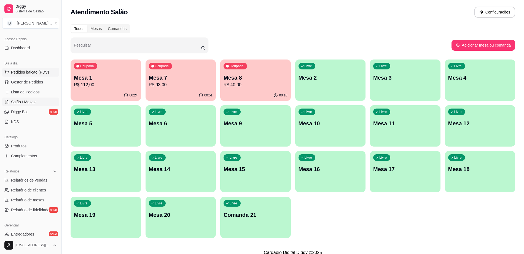
click at [34, 71] on span "Pedidos balcão (PDV)" at bounding box center [30, 72] width 38 height 6
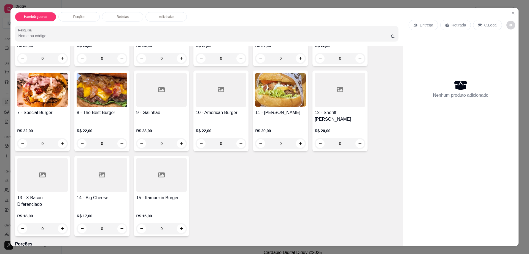
scroll to position [103, 0]
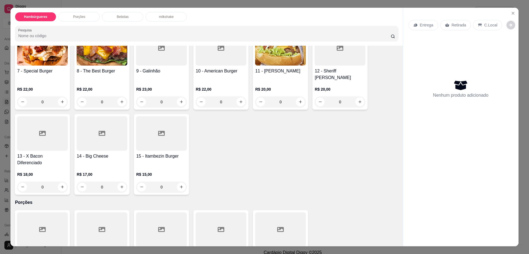
click at [73, 16] on p "Porções" at bounding box center [79, 17] width 12 height 4
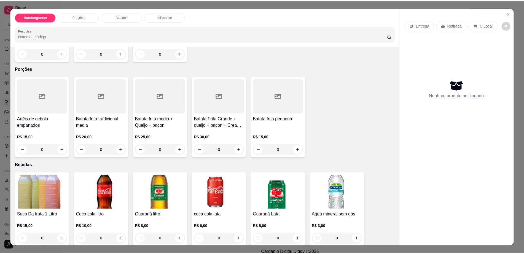
scroll to position [10, 0]
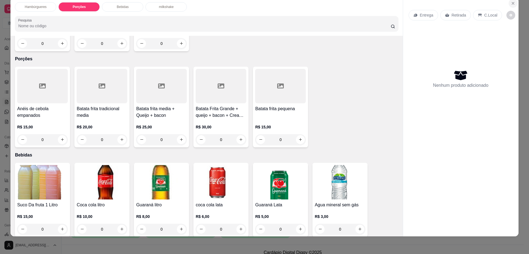
click at [511, 4] on icon "Close" at bounding box center [513, 3] width 4 height 4
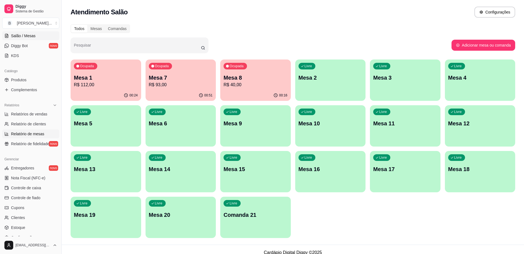
scroll to position [103, 0]
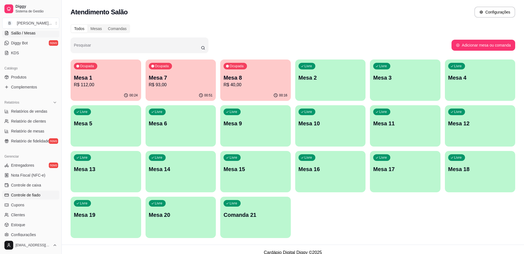
click at [44, 193] on link "Controle de fiado" at bounding box center [30, 195] width 57 height 9
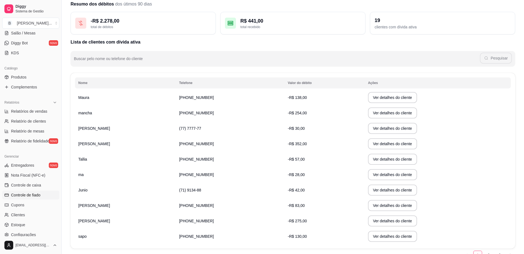
scroll to position [51, 0]
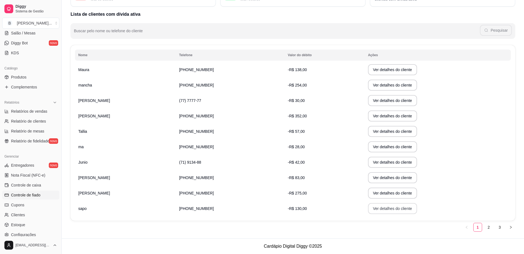
click at [371, 209] on button "Ver detalhes do cliente" at bounding box center [392, 208] width 49 height 11
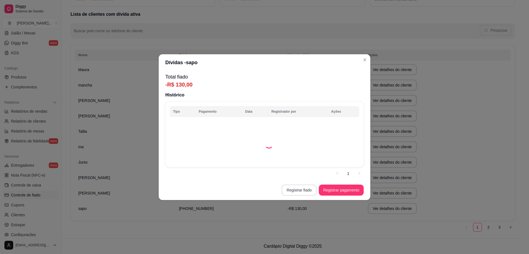
click at [301, 187] on button "Registrar fiado" at bounding box center [299, 190] width 35 height 11
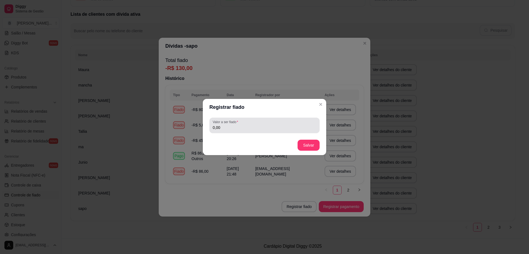
click at [281, 130] on input "0,00" at bounding box center [265, 128] width 104 height 6
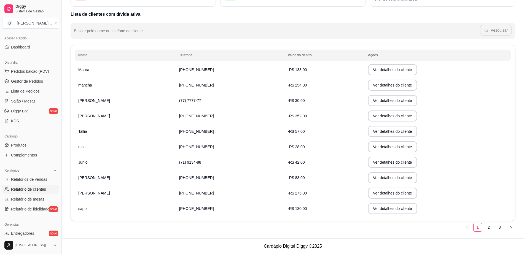
scroll to position [34, 0]
click at [47, 69] on span "Pedidos balcão (PDV)" at bounding box center [30, 72] width 38 height 6
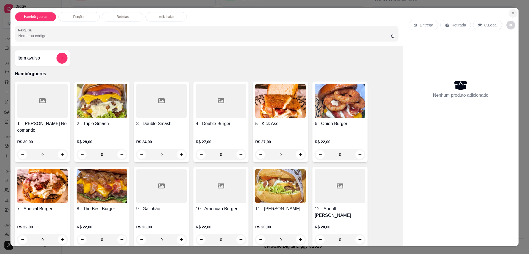
click at [512, 13] on icon "Close" at bounding box center [513, 13] width 4 height 4
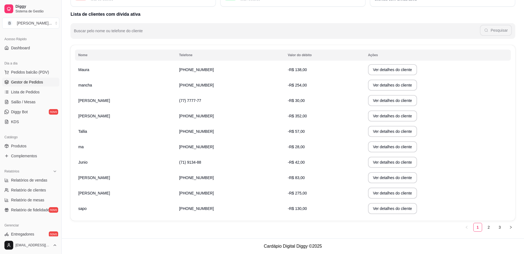
click at [22, 82] on span "Gestor de Pedidos" at bounding box center [27, 82] width 32 height 6
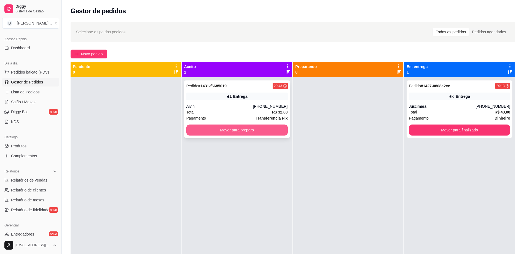
click at [238, 130] on button "Mover para preparo" at bounding box center [236, 130] width 101 height 11
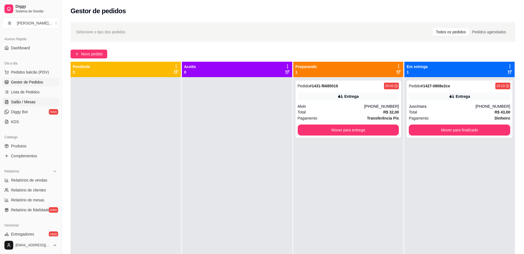
click at [31, 100] on span "Salão / Mesas" at bounding box center [23, 102] width 25 height 6
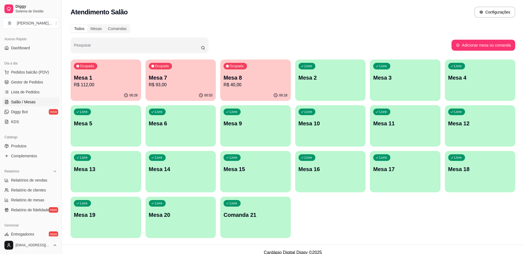
click at [118, 82] on p "R$ 112,00" at bounding box center [106, 85] width 64 height 7
click at [182, 86] on p "R$ 93,00" at bounding box center [181, 85] width 64 height 7
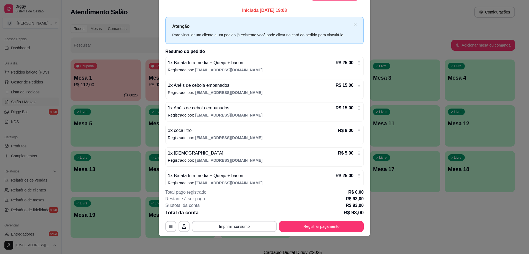
scroll to position [7, 0]
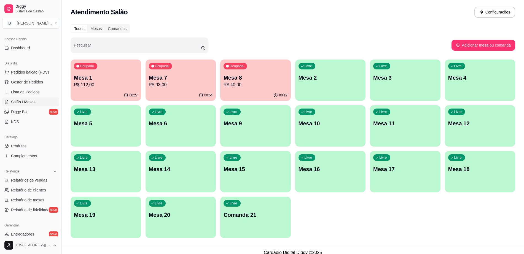
click at [192, 90] on div "00:54" at bounding box center [181, 95] width 71 height 11
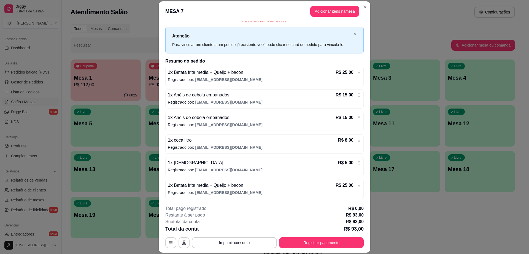
scroll to position [16, 0]
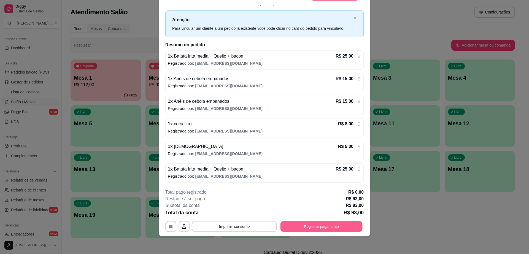
click at [335, 230] on button "Registrar pagamento" at bounding box center [322, 226] width 82 height 11
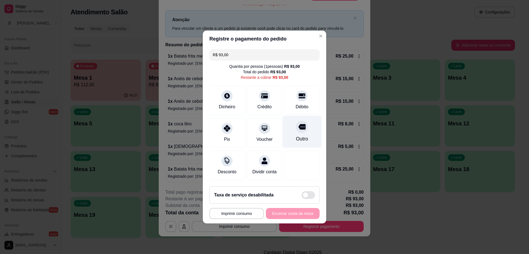
click at [298, 135] on div "Outro" at bounding box center [302, 138] width 12 height 7
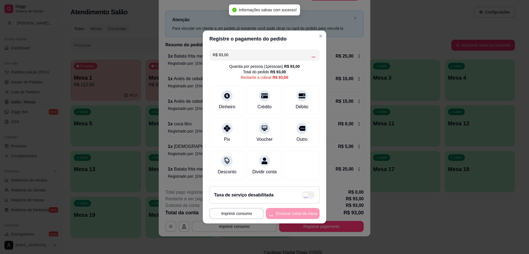
type input "R$ 0,00"
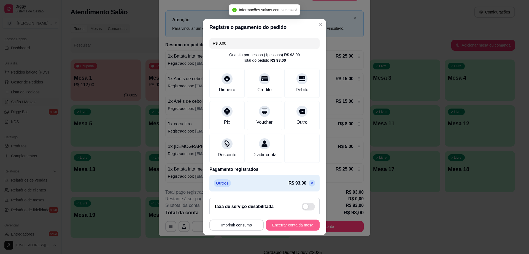
click at [293, 227] on button "Encerrar conta da mesa" at bounding box center [293, 225] width 54 height 11
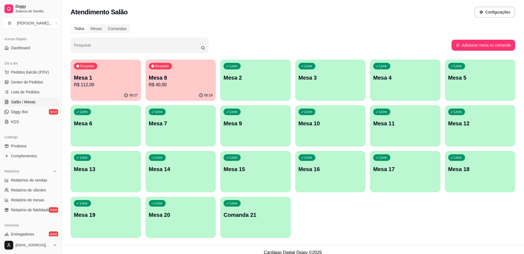
drag, startPoint x: 157, startPoint y: 17, endPoint x: 148, endPoint y: 1, distance: 18.6
click at [157, 17] on div "Atendimento Salão Configurações" at bounding box center [293, 12] width 445 height 11
click at [156, 90] on div "Ocupada Mesa 8 R$ 40,00" at bounding box center [181, 75] width 71 height 31
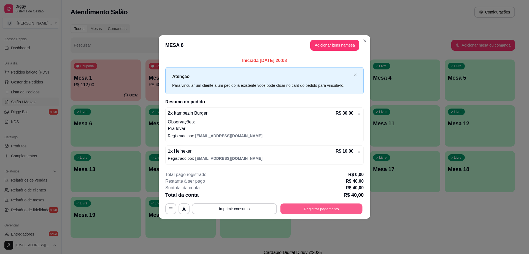
click at [307, 212] on button "Registrar pagamento" at bounding box center [322, 209] width 82 height 11
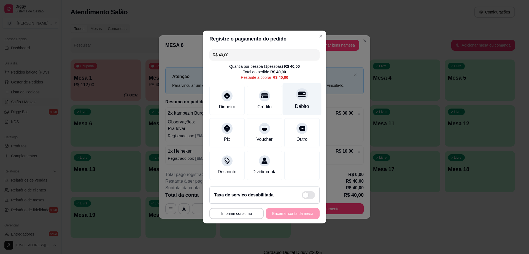
click at [304, 97] on div "Débito" at bounding box center [302, 99] width 39 height 32
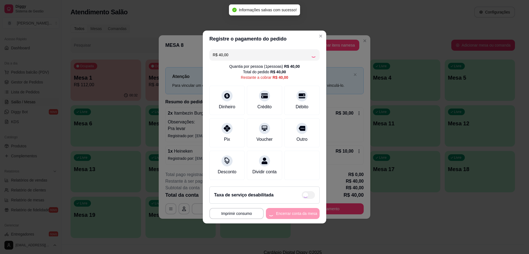
type input "R$ 0,00"
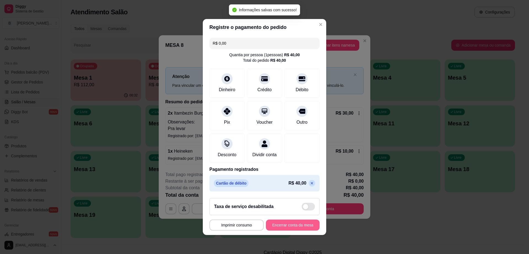
click at [293, 225] on button "Encerrar conta da mesa" at bounding box center [293, 225] width 54 height 11
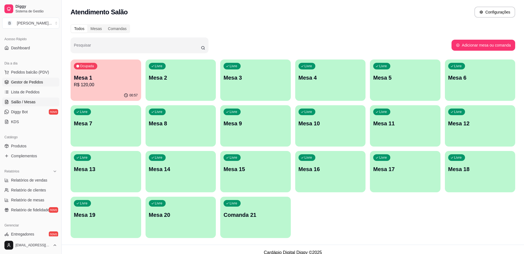
click at [42, 84] on link "Gestor de Pedidos" at bounding box center [30, 82] width 57 height 9
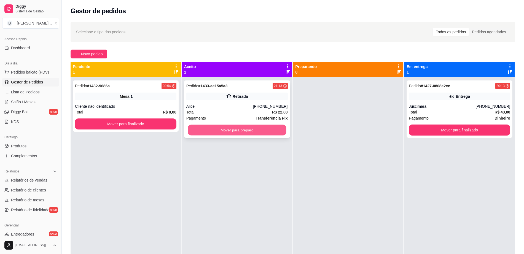
click at [239, 133] on button "Mover para preparo" at bounding box center [237, 130] width 98 height 11
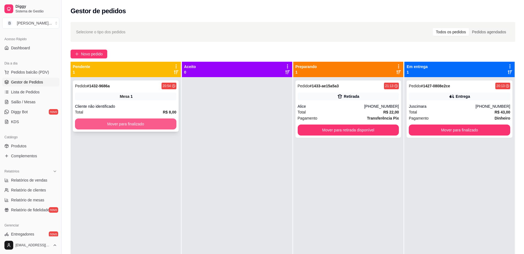
click at [129, 122] on button "Mover para finalizado" at bounding box center [125, 124] width 101 height 11
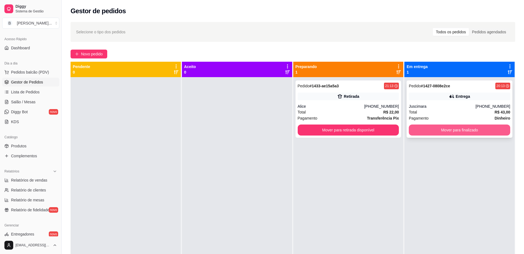
click at [448, 129] on button "Mover para finalizado" at bounding box center [459, 130] width 101 height 11
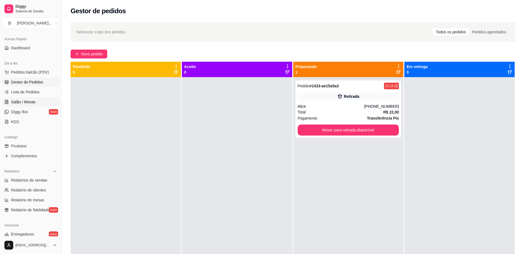
click at [37, 102] on link "Salão / Mesas" at bounding box center [30, 102] width 57 height 9
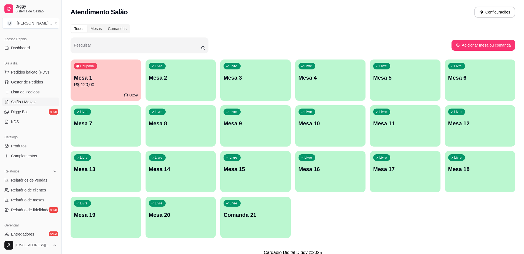
click at [100, 77] on p "Mesa 1" at bounding box center [106, 78] width 64 height 8
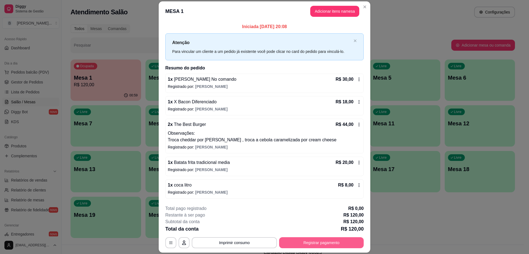
click at [323, 242] on button "Registrar pagamento" at bounding box center [321, 242] width 85 height 11
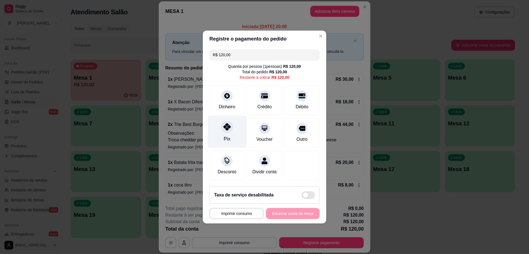
click at [226, 128] on div at bounding box center [227, 127] width 12 height 12
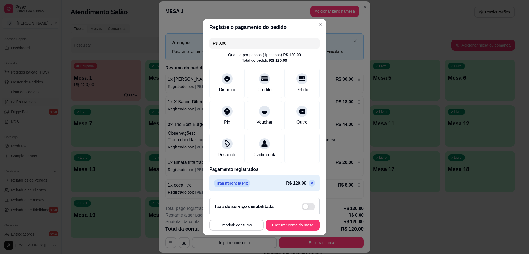
scroll to position [2, 0]
click at [311, 185] on icon at bounding box center [312, 183] width 2 height 2
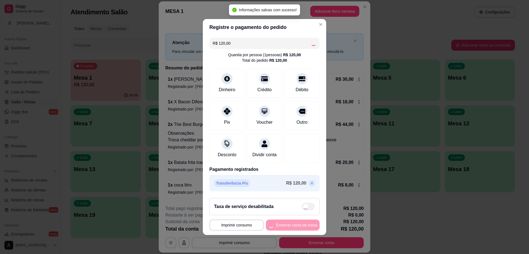
scroll to position [0, 0]
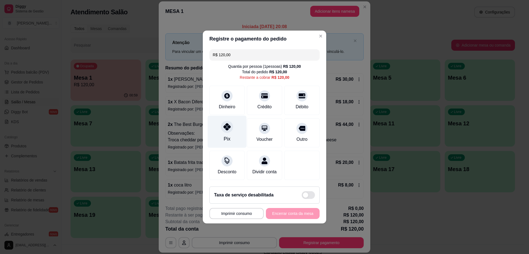
click at [232, 122] on div at bounding box center [227, 127] width 12 height 12
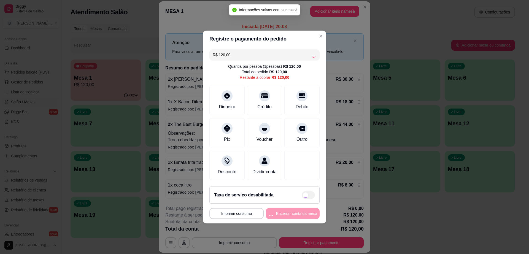
type input "R$ 0,00"
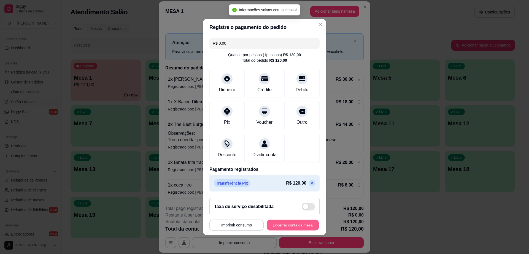
click at [299, 230] on button "Encerrar conta da mesa" at bounding box center [293, 225] width 52 height 11
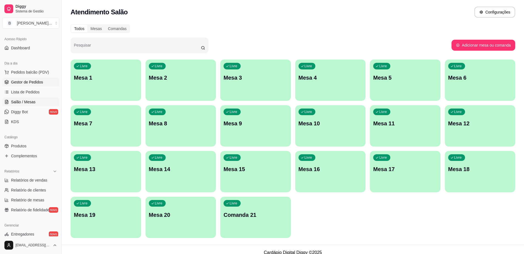
click at [28, 82] on span "Gestor de Pedidos" at bounding box center [27, 82] width 32 height 6
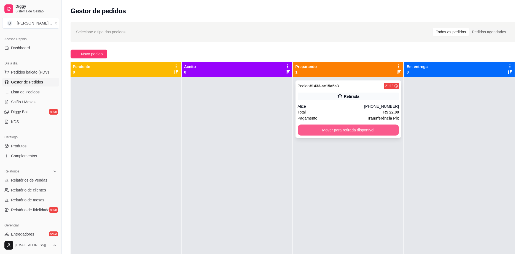
click at [351, 129] on button "Mover para retirada disponível" at bounding box center [348, 130] width 101 height 11
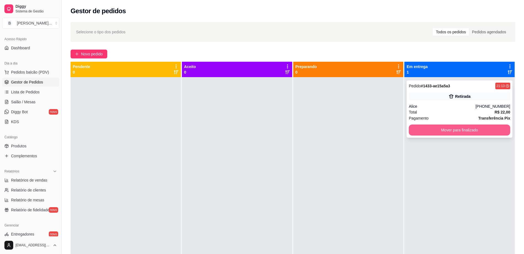
click at [448, 129] on button "Mover para finalizado" at bounding box center [459, 130] width 101 height 11
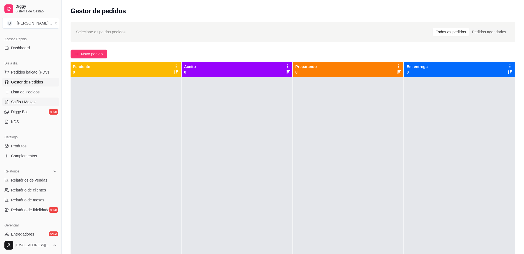
click at [34, 103] on span "Salão / Mesas" at bounding box center [23, 102] width 25 height 6
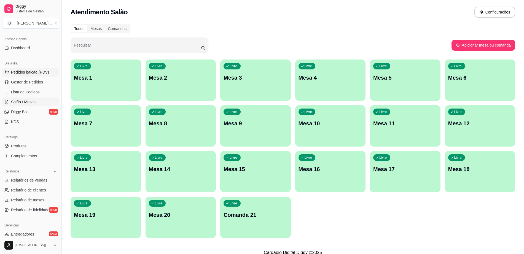
click at [38, 73] on span "Pedidos balcão (PDV)" at bounding box center [30, 72] width 38 height 6
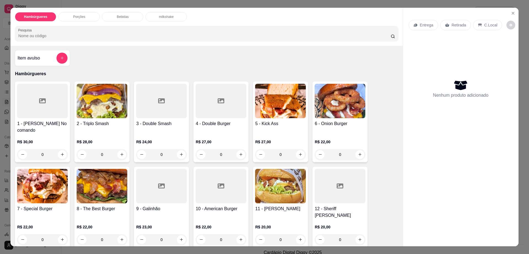
click at [81, 99] on img at bounding box center [102, 101] width 51 height 34
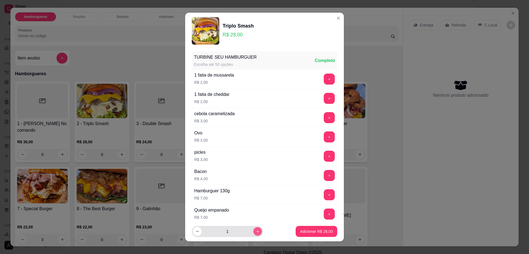
click at [253, 234] on button "increase-product-quantity" at bounding box center [257, 231] width 9 height 9
type input "2"
click at [307, 232] on p "Adicionar R$ 56,00" at bounding box center [316, 232] width 33 height 6
type input "2"
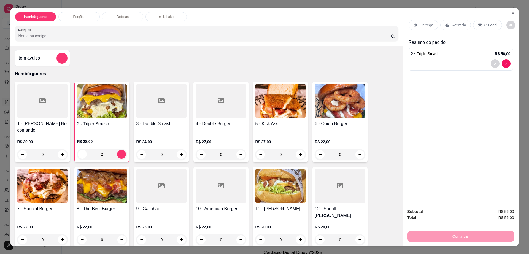
click at [426, 27] on p "Entrega" at bounding box center [427, 25] width 14 height 6
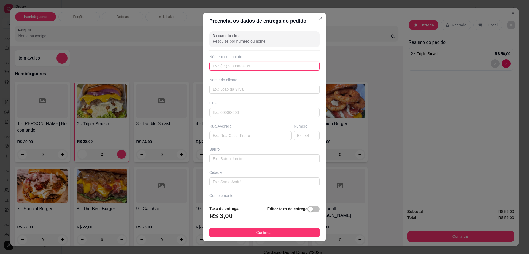
click at [262, 67] on input "text" at bounding box center [265, 66] width 110 height 9
click at [263, 142] on div "Busque pelo cliente Número de contato Nome do cliente CEP Rua/[GEOGRAPHIC_DATA]" at bounding box center [265, 115] width 124 height 172
click at [262, 135] on input "text" at bounding box center [251, 135] width 82 height 9
paste input "[GEOGRAPHIC_DATA][PERSON_NAME]"
type input "[GEOGRAPHIC_DATA][PERSON_NAME]"
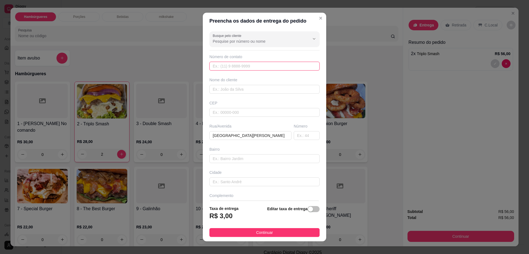
click at [231, 67] on input "text" at bounding box center [265, 66] width 110 height 9
paste input "[PHONE_NUMBER]"
type input "[PHONE_NUMBER]"
click at [243, 93] on input "text" at bounding box center [265, 89] width 110 height 9
click at [266, 232] on span "Continuar" at bounding box center [264, 233] width 17 height 6
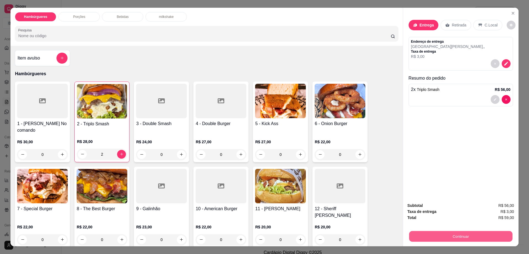
click at [446, 234] on button "Continuar" at bounding box center [460, 236] width 103 height 11
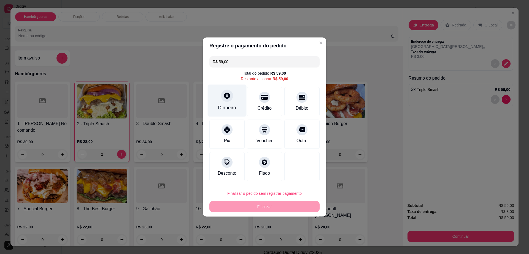
click at [227, 91] on div at bounding box center [227, 96] width 12 height 12
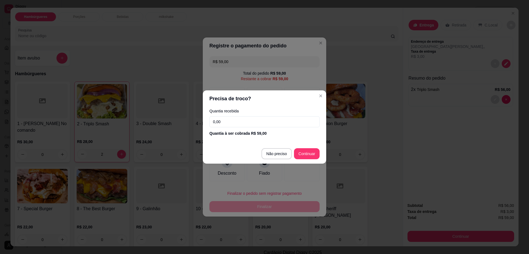
click at [228, 124] on input "0,00" at bounding box center [265, 121] width 110 height 11
type input "100,00"
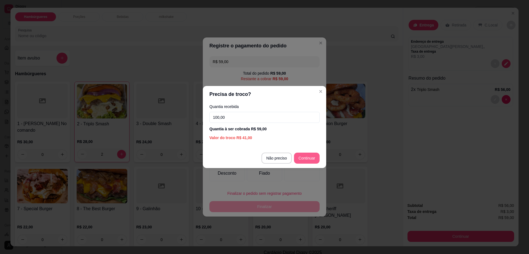
type input "R$ 0,00"
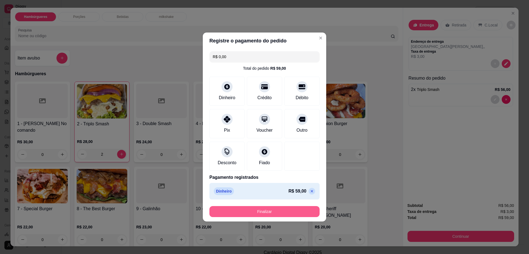
click at [289, 216] on button "Finalizar" at bounding box center [265, 211] width 110 height 11
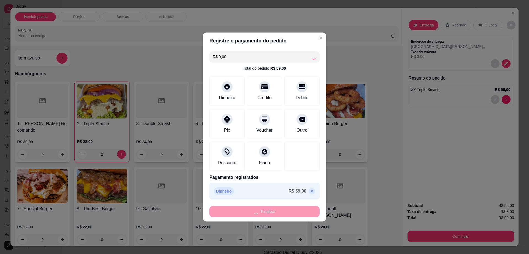
type input "0"
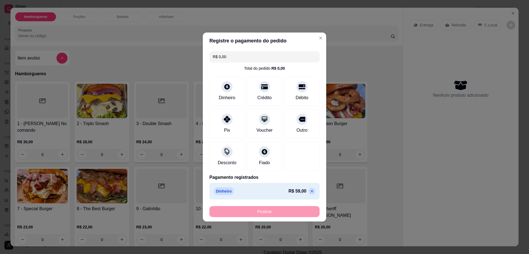
type input "-R$ 59,00"
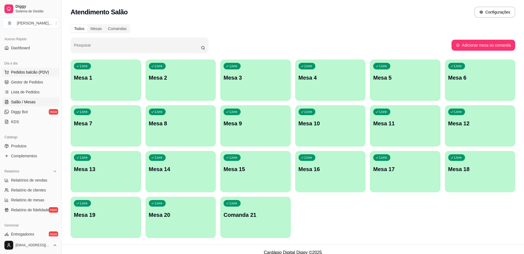
click at [42, 75] on button "Pedidos balcão (PDV)" at bounding box center [30, 72] width 57 height 9
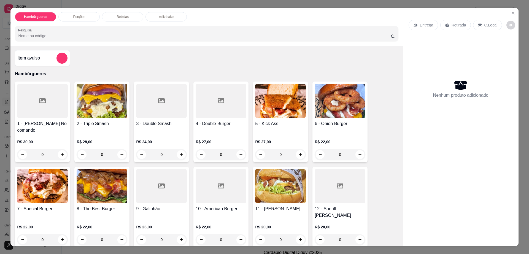
click at [81, 15] on p "Porções" at bounding box center [79, 17] width 12 height 4
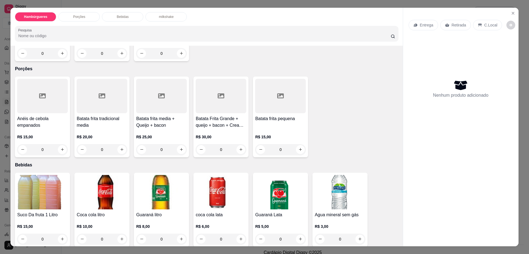
scroll to position [10, 0]
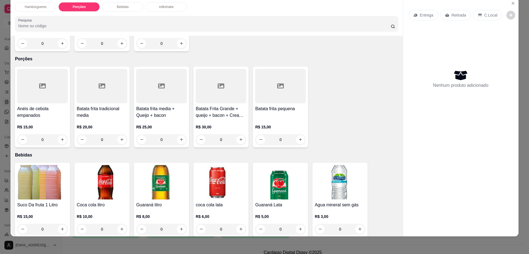
click at [38, 106] on h4 "Anéis de cebola empanados" at bounding box center [42, 112] width 51 height 13
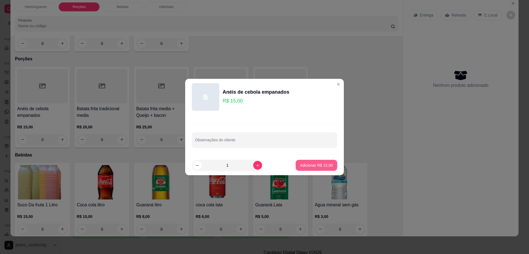
click at [317, 163] on p "Adicionar R$ 15,00" at bounding box center [316, 166] width 33 height 6
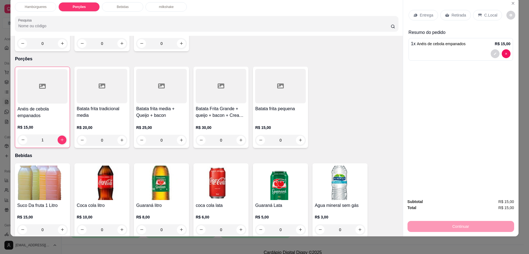
click at [452, 12] on p "Retirada" at bounding box center [459, 15] width 15 height 6
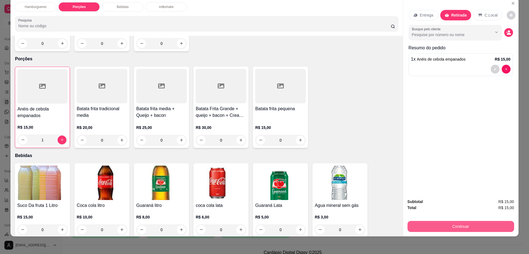
click at [409, 226] on button "Continuar" at bounding box center [461, 226] width 107 height 11
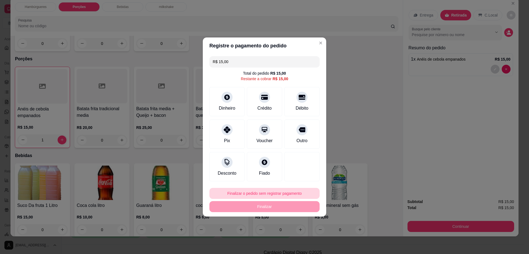
click at [255, 193] on button "Finalizar o pedido sem registrar pagamento" at bounding box center [265, 193] width 110 height 11
click at [305, 241] on button "Confirmar" at bounding box center [300, 239] width 20 height 8
type input "0"
type input "R$ 0,00"
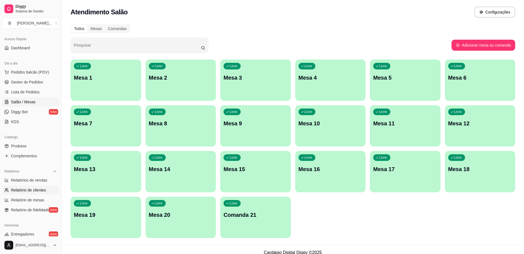
click at [34, 188] on span "Relatório de clientes" at bounding box center [28, 191] width 35 height 6
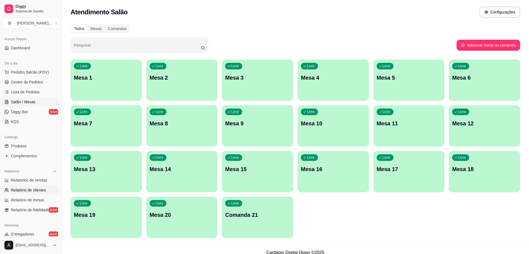
select select "30"
select select "HIGHEST_TOTAL_SPENT_WITH_ORDERS"
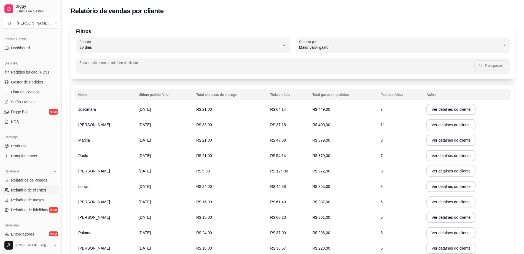
click at [247, 71] on input "Buscar pelo nome ou telefone do cliente" at bounding box center [276, 69] width 395 height 6
type input "lorra"
click at [486, 63] on button "Pesquisar" at bounding box center [491, 65] width 32 height 11
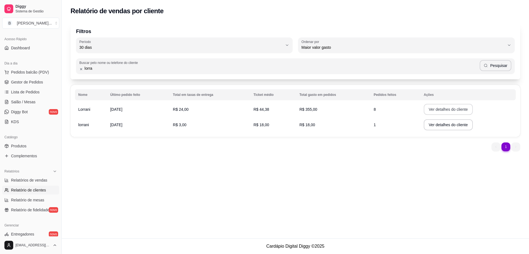
click at [428, 109] on button "Ver detalhes do cliente" at bounding box center [448, 109] width 49 height 11
click at [46, 73] on span "Pedidos balcão (PDV)" at bounding box center [30, 72] width 38 height 6
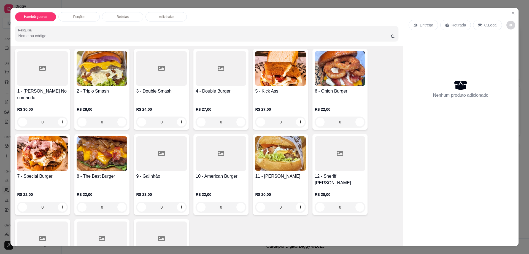
scroll to position [69, 0]
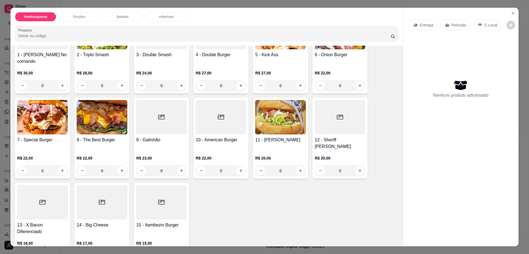
click at [158, 115] on icon at bounding box center [161, 117] width 7 height 5
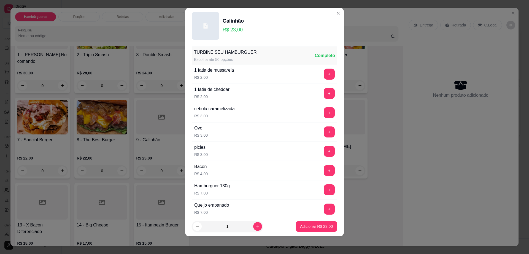
scroll to position [44, 0]
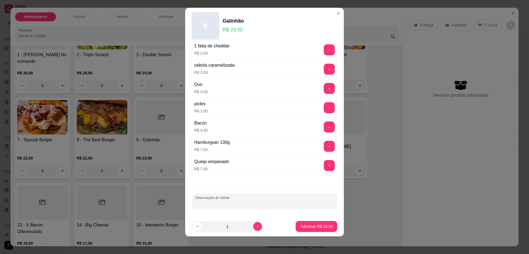
click at [238, 201] on input "Observações do cliente" at bounding box center [264, 204] width 139 height 6
type input "com [PERSON_NAME] so de queijo"
click at [315, 227] on p "Adicionar R$ 23,00" at bounding box center [316, 227] width 33 height 6
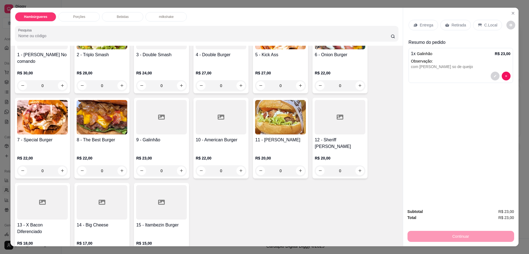
click at [423, 24] on p "Entrega" at bounding box center [427, 25] width 14 height 6
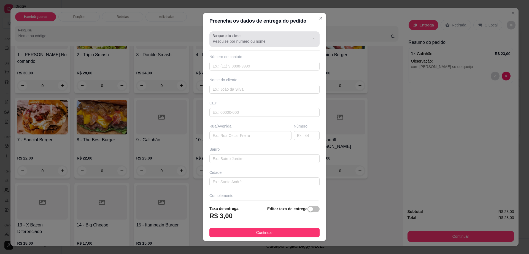
click at [247, 41] on input "Busque pelo cliente" at bounding box center [257, 42] width 88 height 6
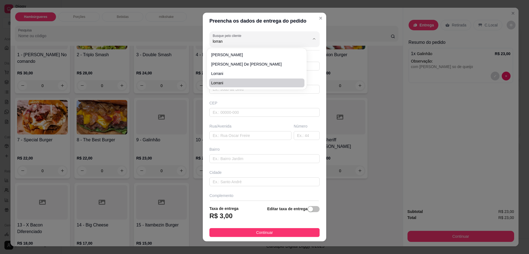
click at [245, 81] on span "Lorrani" at bounding box center [254, 83] width 85 height 6
type input "Lorrani"
type input "77999526146"
type input "Lorrani"
type input "45141165"
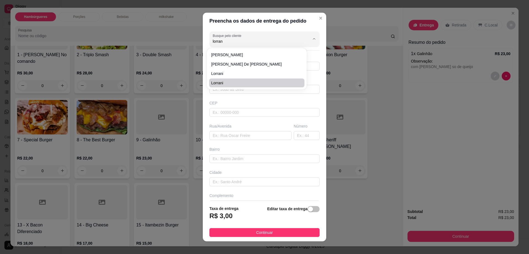
type input "Rua Catiba"
type input "171"
type input "[PERSON_NAME]"
type input "Itambé"
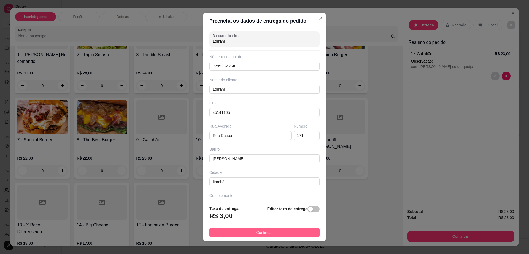
type input "Lorrani"
click at [261, 233] on span "Continuar" at bounding box center [264, 233] width 17 height 6
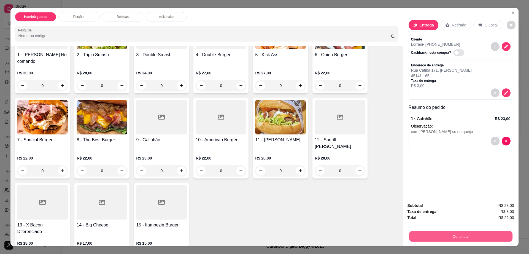
click at [413, 234] on button "Continuar" at bounding box center [460, 236] width 103 height 11
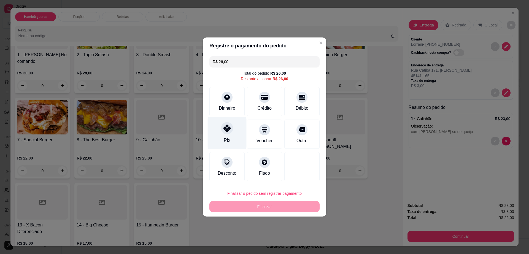
click at [224, 129] on icon at bounding box center [227, 128] width 7 height 7
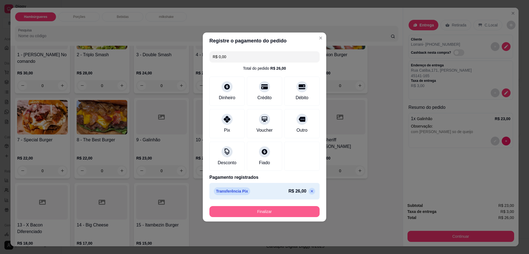
click at [286, 213] on button "Finalizar" at bounding box center [265, 211] width 110 height 11
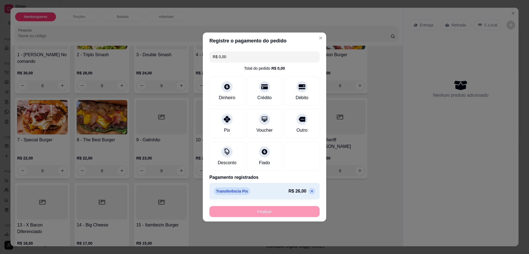
type input "-R$ 26,00"
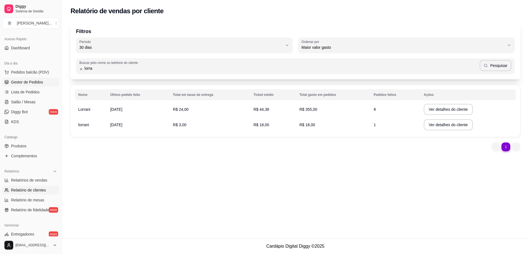
click at [15, 82] on span "Gestor de Pedidos" at bounding box center [27, 82] width 32 height 6
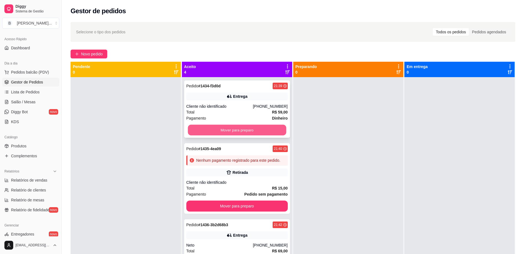
click at [211, 132] on button "Mover para preparo" at bounding box center [237, 130] width 98 height 11
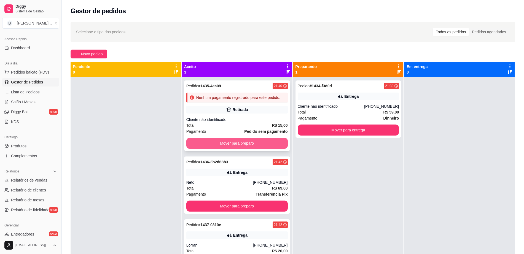
click at [208, 143] on button "Mover para preparo" at bounding box center [236, 143] width 101 height 11
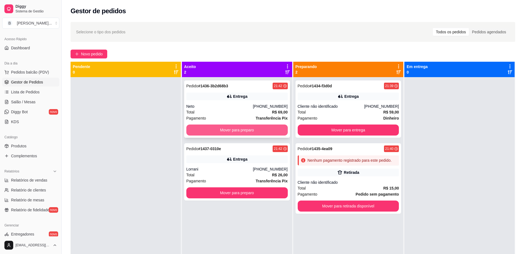
click at [210, 133] on button "Mover para preparo" at bounding box center [236, 130] width 101 height 11
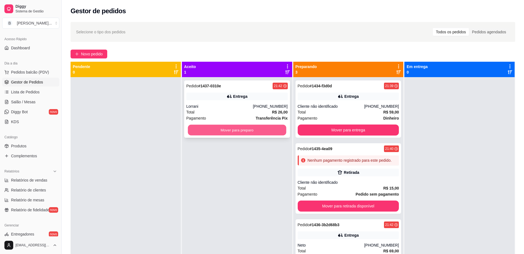
click at [212, 131] on button "Mover para preparo" at bounding box center [237, 130] width 98 height 11
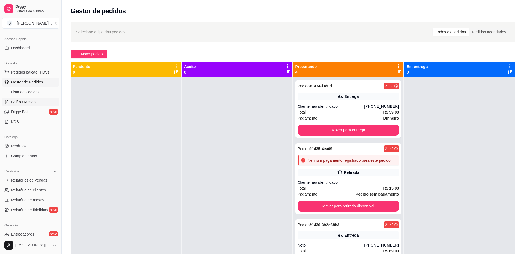
click at [33, 106] on link "Salão / Mesas" at bounding box center [30, 102] width 57 height 9
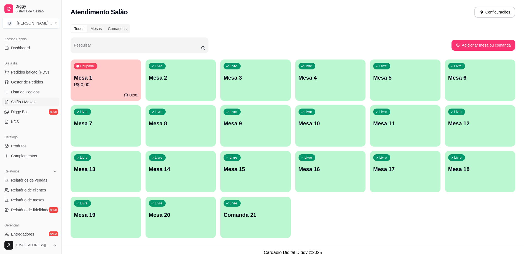
click at [105, 90] on div "Ocupada Mesa 1 R$ 0,00" at bounding box center [106, 75] width 71 height 31
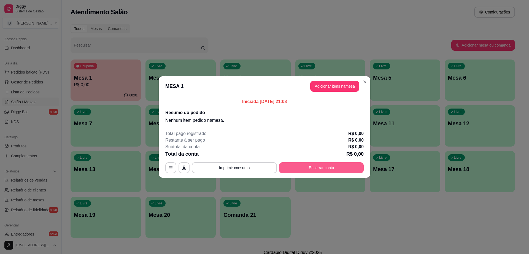
click at [311, 173] on button "Encerrar conta" at bounding box center [321, 167] width 85 height 11
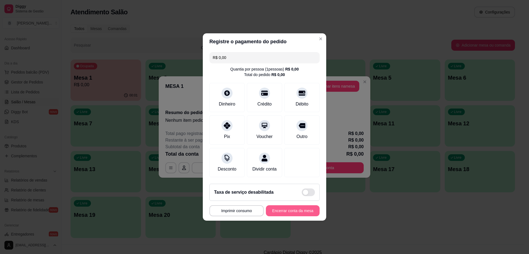
click at [295, 213] on button "Encerrar conta da mesa" at bounding box center [293, 210] width 54 height 11
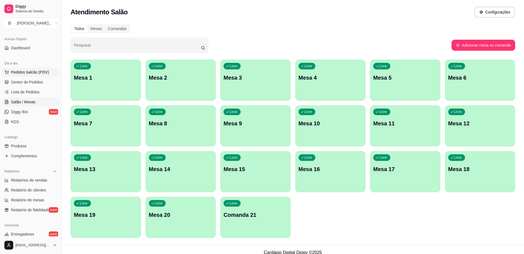
click at [33, 69] on span "Pedidos balcão (PDV)" at bounding box center [30, 72] width 38 height 6
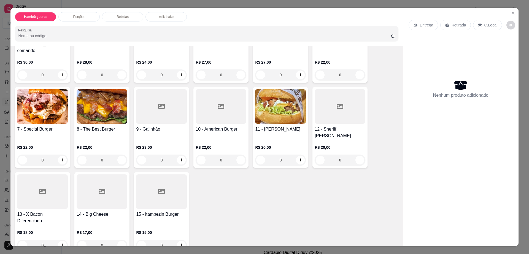
scroll to position [138, 0]
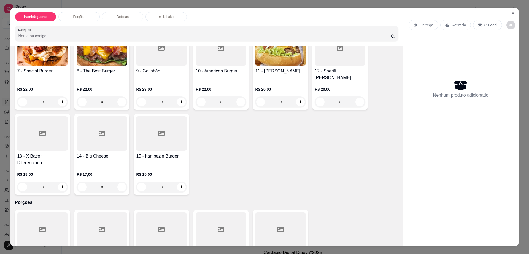
click at [53, 153] on h4 "13 - X Bacon Diferenciado" at bounding box center [42, 159] width 51 height 13
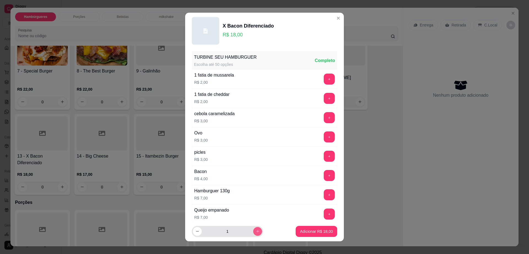
click at [256, 230] on icon "increase-product-quantity" at bounding box center [258, 231] width 4 height 4
type input "2"
click at [309, 229] on p "Adicionar R$ 36,00" at bounding box center [316, 232] width 33 height 6
type input "2"
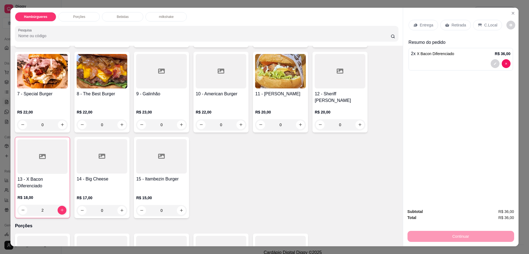
scroll to position [103, 0]
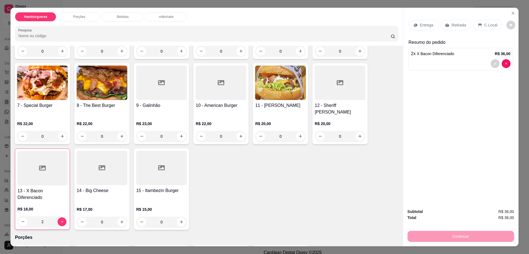
click at [342, 95] on div "12 - Sheriff Burger R$ 20,00 0" at bounding box center [340, 103] width 55 height 81
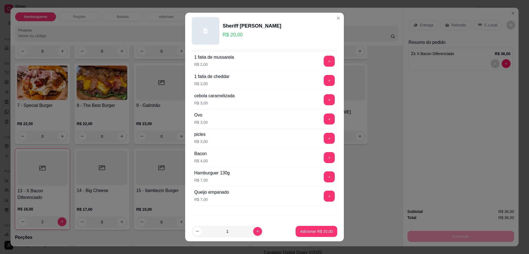
scroll to position [44, 0]
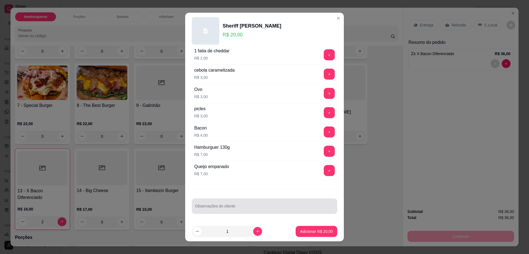
click at [240, 210] on input "Observações do cliente" at bounding box center [264, 209] width 139 height 6
click at [210, 209] on input "troca baco por ovo" at bounding box center [264, 209] width 139 height 6
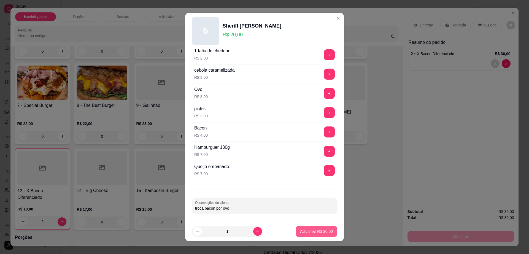
type input "troca bacon por ovo"
click at [319, 229] on p "Adicionar R$ 20,00" at bounding box center [316, 232] width 33 height 6
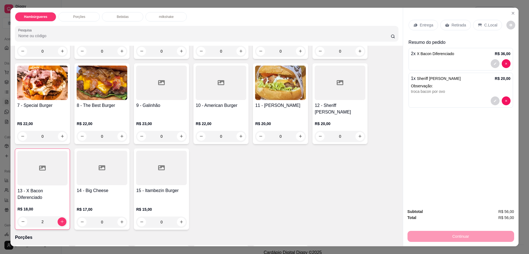
click at [128, 18] on div "Bebidas" at bounding box center [122, 16] width 41 height 9
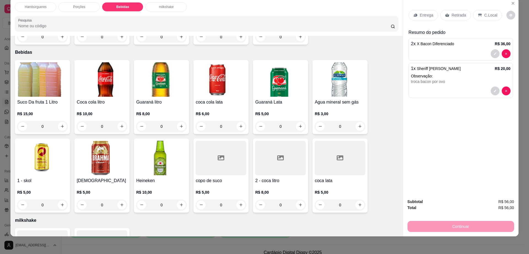
click at [220, 178] on h4 "copo de suco" at bounding box center [221, 181] width 51 height 7
click at [280, 161] on div at bounding box center [280, 158] width 51 height 34
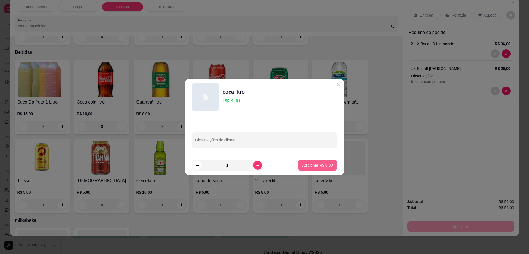
click at [316, 168] on p "Adicionar R$ 8,00" at bounding box center [318, 166] width 31 height 6
type input "1"
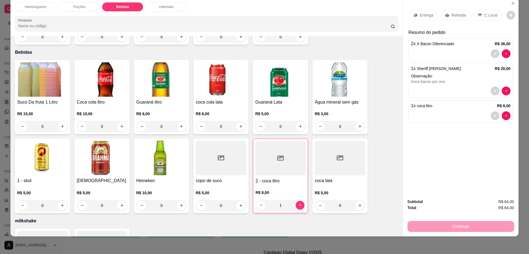
click at [453, 15] on p "Retirada" at bounding box center [459, 15] width 15 height 6
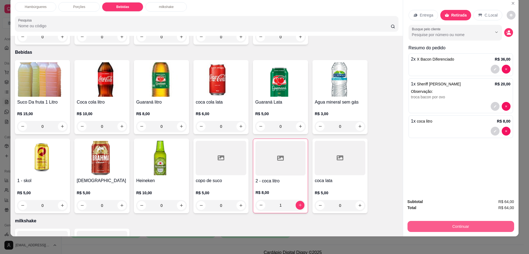
click at [453, 229] on button "Continuar" at bounding box center [461, 226] width 107 height 11
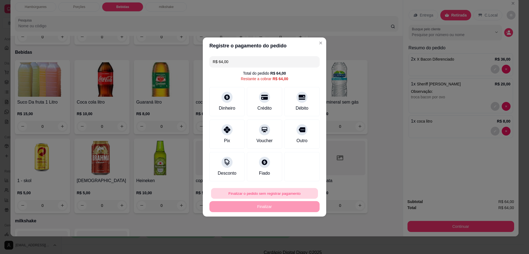
click at [278, 191] on button "Finalizar o pedido sem registrar pagamento" at bounding box center [264, 193] width 107 height 11
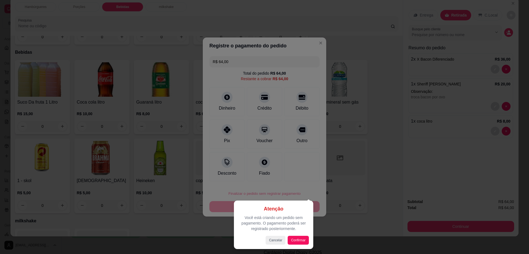
click at [308, 141] on div at bounding box center [264, 127] width 529 height 254
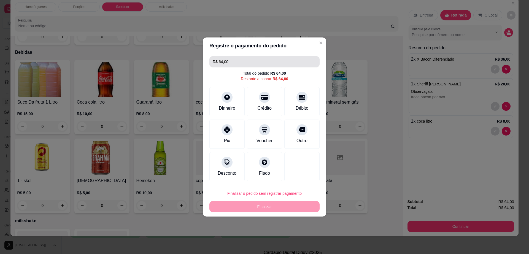
click at [247, 60] on input "R$ 64,00" at bounding box center [265, 61] width 104 height 11
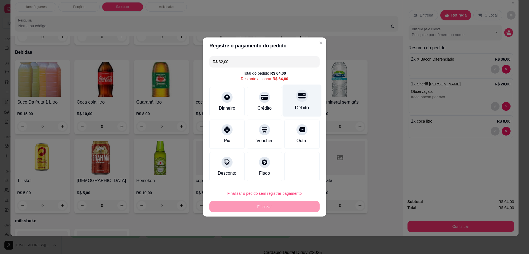
click at [302, 105] on div "Débito" at bounding box center [302, 107] width 14 height 7
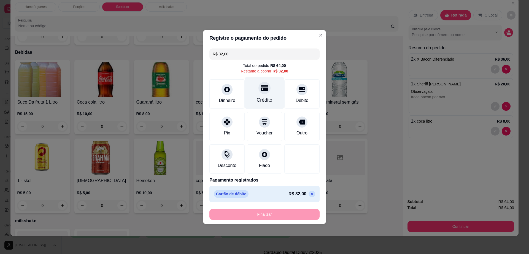
click at [264, 84] on div at bounding box center [265, 88] width 12 height 12
type input "R$ 0,00"
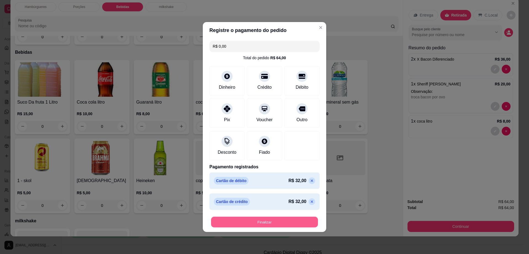
click at [284, 224] on button "Finalizar" at bounding box center [264, 222] width 107 height 11
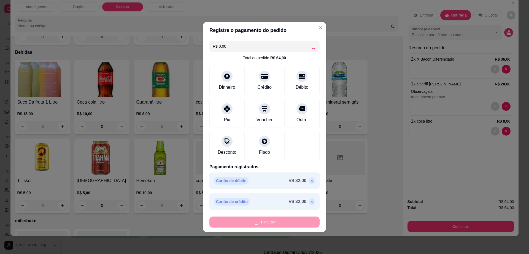
type input "0"
type input "-R$ 64,00"
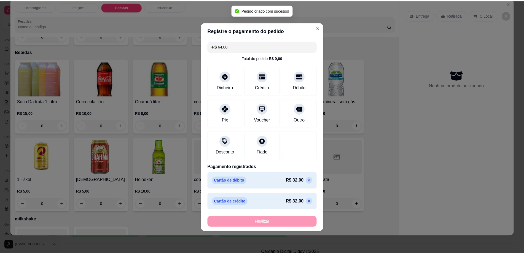
scroll to position [368, 0]
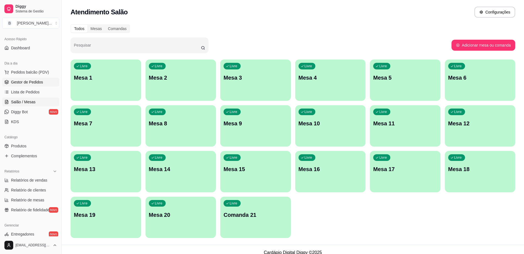
click at [28, 84] on span "Gestor de Pedidos" at bounding box center [27, 82] width 32 height 6
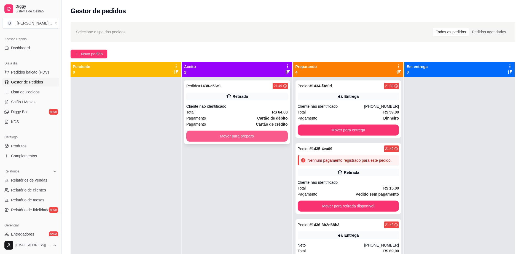
click at [228, 139] on button "Mover para preparo" at bounding box center [236, 136] width 101 height 11
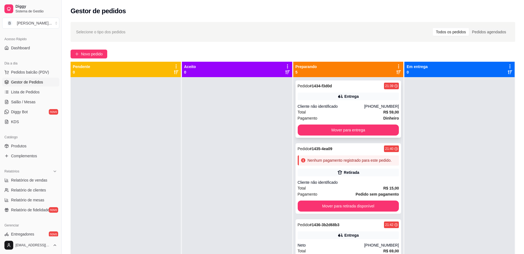
click at [352, 112] on div "Total R$ 59,00" at bounding box center [348, 112] width 101 height 6
click at [327, 129] on button "Mover para entrega" at bounding box center [348, 130] width 101 height 11
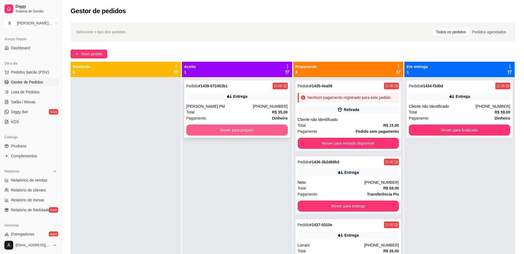
click at [221, 132] on button "Mover para preparo" at bounding box center [236, 130] width 101 height 11
click at [221, 128] on button "Mover para preparo" at bounding box center [236, 130] width 101 height 11
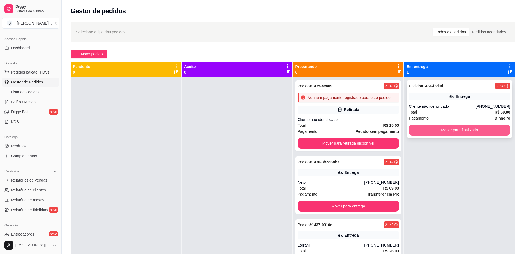
click at [435, 129] on button "Mover para finalizado" at bounding box center [459, 130] width 101 height 11
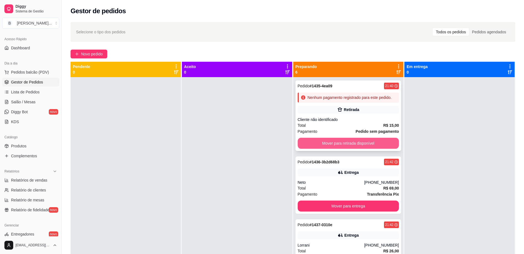
click at [348, 147] on button "Mover para retirada disponível" at bounding box center [348, 143] width 101 height 11
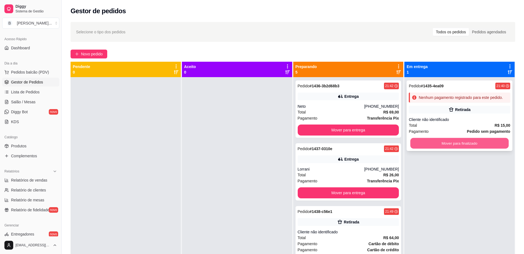
click at [458, 142] on button "Mover para finalizado" at bounding box center [460, 143] width 98 height 11
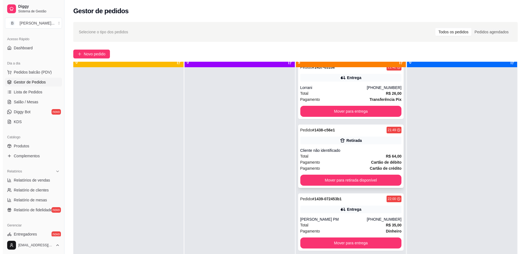
scroll to position [15, 0]
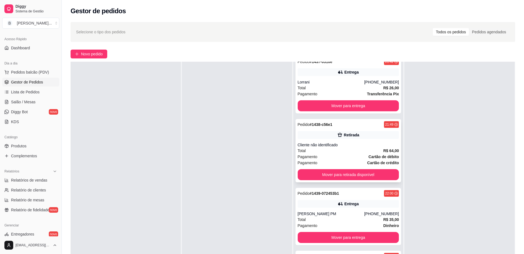
click at [348, 138] on div "Retirada" at bounding box center [348, 135] width 101 height 8
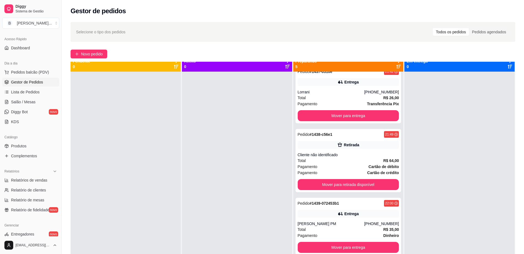
scroll to position [0, 0]
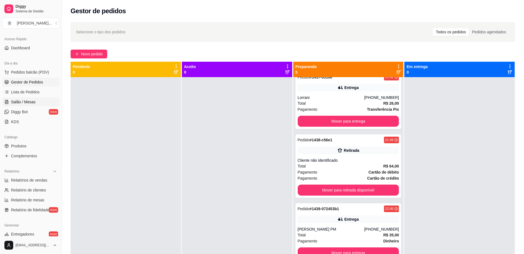
click at [19, 106] on link "Salão / Mesas" at bounding box center [30, 102] width 57 height 9
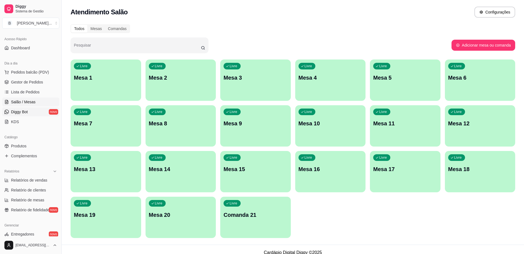
click at [35, 113] on link "Diggy Bot novo" at bounding box center [30, 112] width 57 height 9
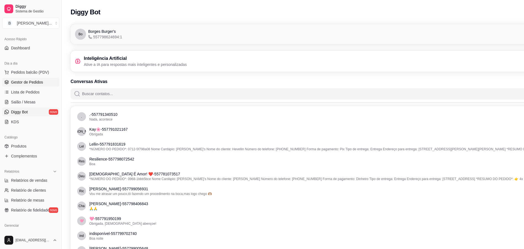
click at [41, 85] on span "Gestor de Pedidos" at bounding box center [27, 82] width 32 height 6
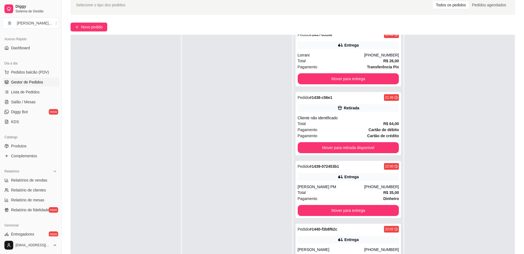
scroll to position [69, 0]
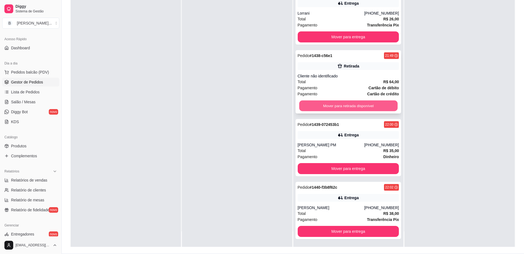
click at [348, 108] on button "Mover para retirada disponível" at bounding box center [348, 106] width 98 height 11
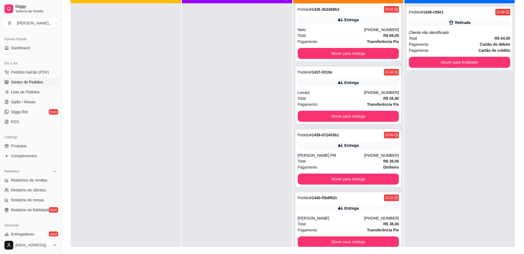
scroll to position [0, 0]
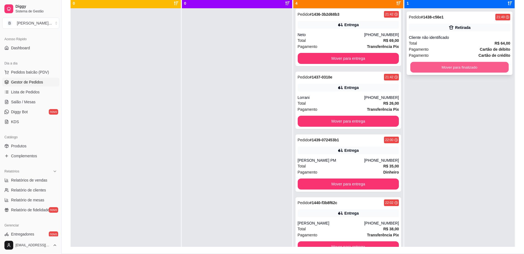
click at [476, 66] on button "Mover para finalizado" at bounding box center [460, 67] width 98 height 11
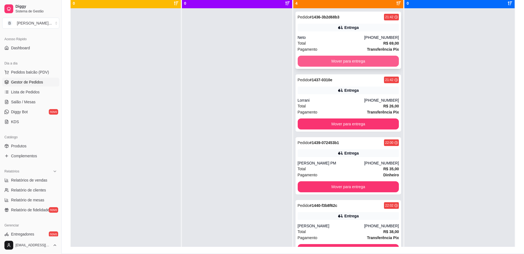
click at [351, 59] on button "Mover para entrega" at bounding box center [348, 61] width 101 height 11
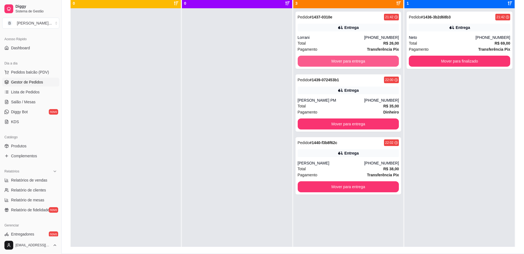
click at [351, 59] on button "Mover para entrega" at bounding box center [348, 61] width 101 height 11
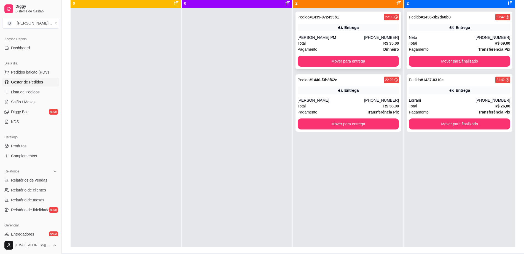
click at [381, 31] on div "Pedido # 1439-072453b1 22:00 Entrega [PERSON_NAME] PM [PHONE_NUMBER] Total R$ 3…" at bounding box center [349, 40] width 106 height 57
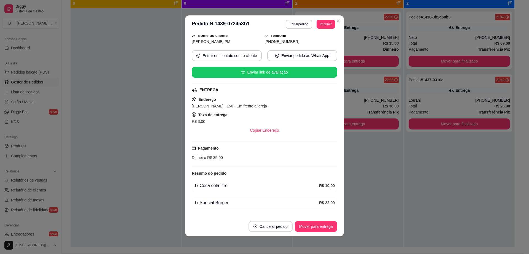
scroll to position [52, 0]
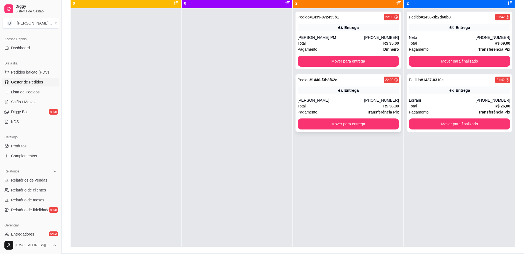
click at [306, 108] on div "Total R$ 38,00" at bounding box center [348, 106] width 101 height 6
click at [148, 155] on div at bounding box center [126, 135] width 110 height 254
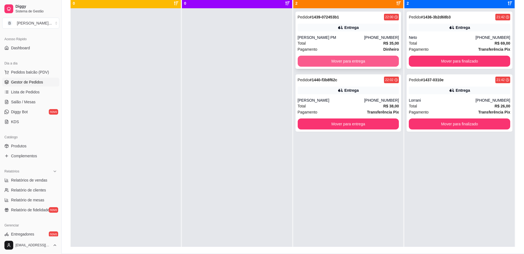
click at [363, 61] on button "Mover para entrega" at bounding box center [348, 61] width 101 height 11
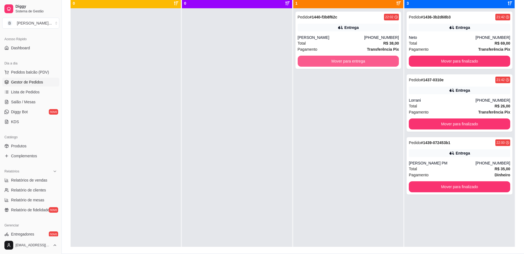
click at [363, 61] on button "Mover para entrega" at bounding box center [348, 61] width 101 height 11
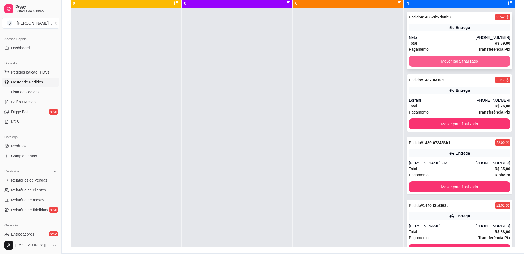
click at [434, 58] on button "Mover para finalizado" at bounding box center [459, 61] width 101 height 11
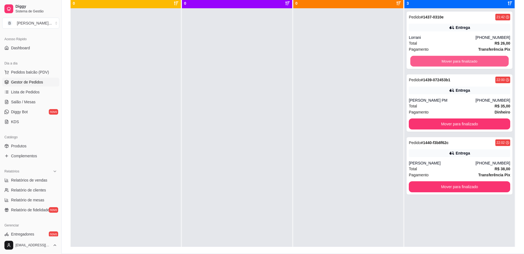
click at [434, 58] on button "Mover para finalizado" at bounding box center [460, 61] width 98 height 11
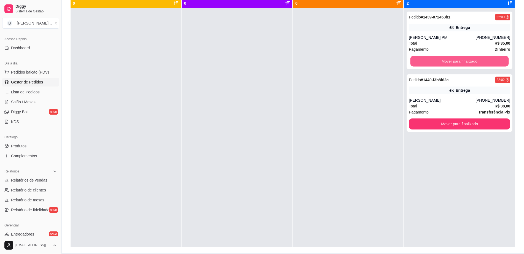
click at [434, 58] on button "Mover para finalizado" at bounding box center [460, 61] width 98 height 11
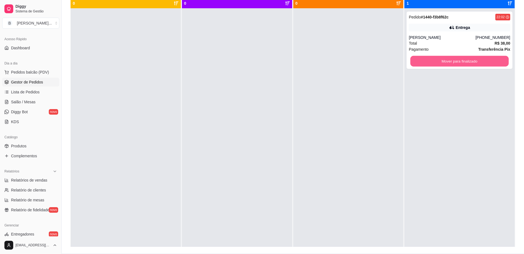
click at [434, 58] on button "Mover para finalizado" at bounding box center [460, 61] width 98 height 11
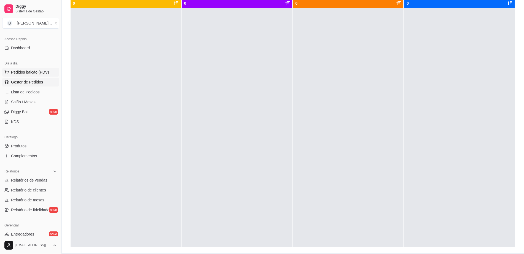
click at [43, 73] on span "Pedidos balcão (PDV)" at bounding box center [30, 72] width 38 height 6
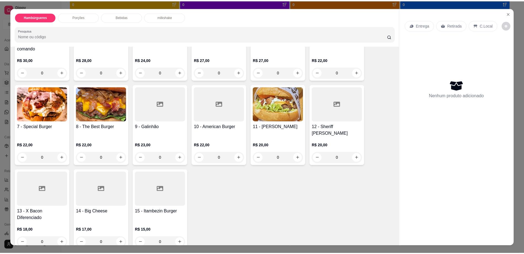
scroll to position [103, 0]
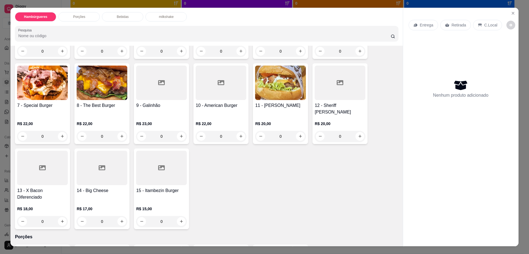
click at [151, 161] on div at bounding box center [161, 168] width 51 height 34
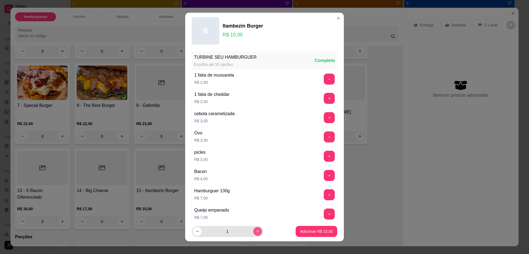
click at [253, 233] on button "increase-product-quantity" at bounding box center [257, 231] width 9 height 9
type input "2"
click at [304, 229] on p "Adicionar R$ 30,00" at bounding box center [316, 232] width 33 height 6
type input "2"
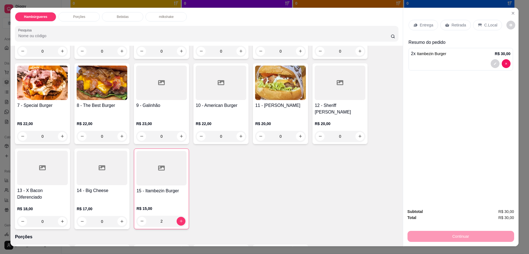
click at [455, 21] on div "Retirada" at bounding box center [456, 25] width 31 height 10
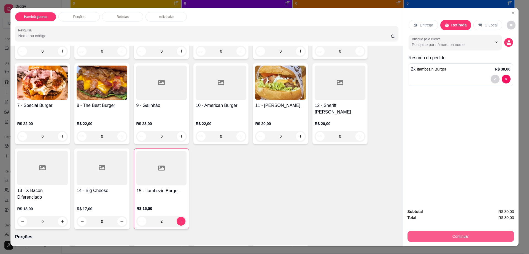
click at [448, 235] on button "Continuar" at bounding box center [461, 236] width 107 height 11
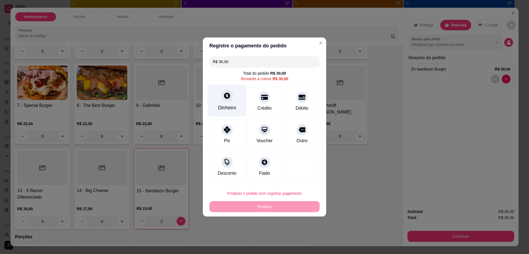
click at [231, 109] on div "Dinheiro" at bounding box center [227, 107] width 18 height 7
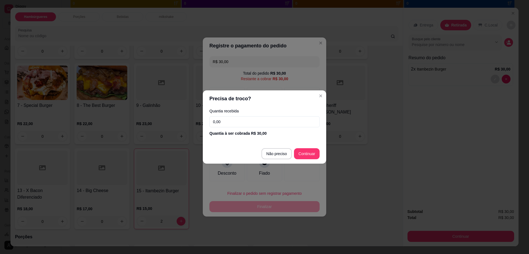
click at [235, 122] on input "0,00" at bounding box center [265, 121] width 110 height 11
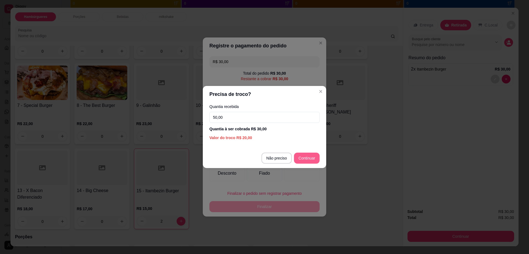
type input "50,00"
type input "R$ 0,00"
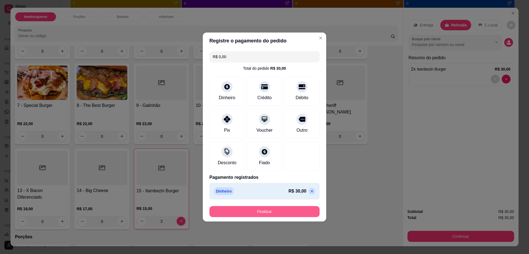
click at [294, 210] on button "Finalizar" at bounding box center [265, 211] width 110 height 11
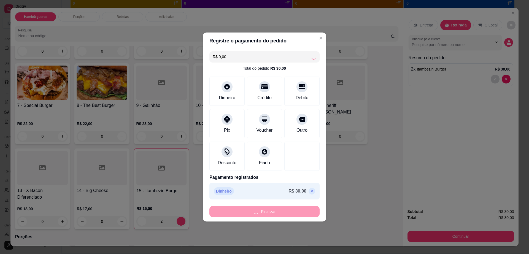
type input "0"
type input "-R$ 30,00"
